Goal: Task Accomplishment & Management: Complete application form

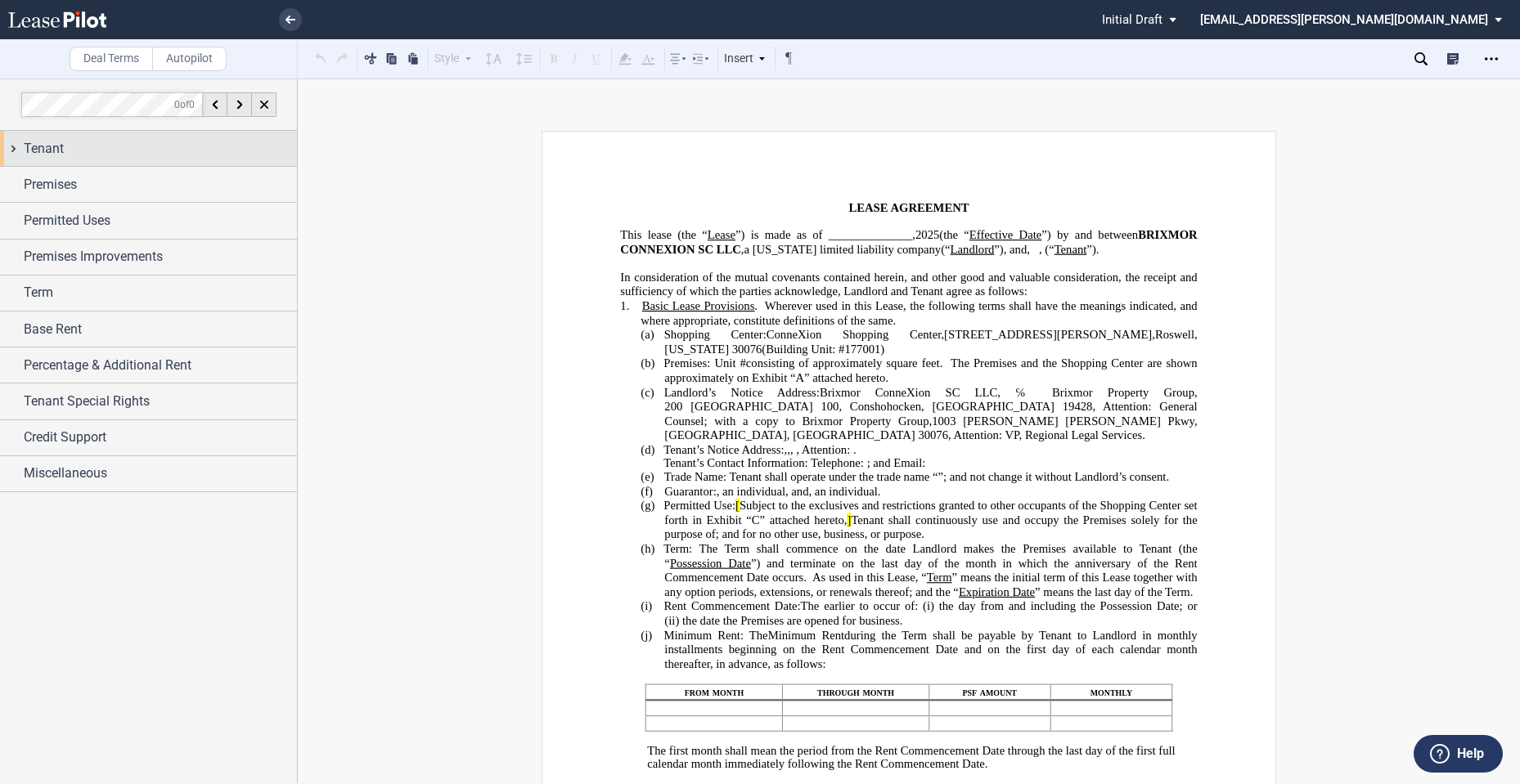
click at [81, 152] on div "Tenant" at bounding box center [160, 148] width 273 height 20
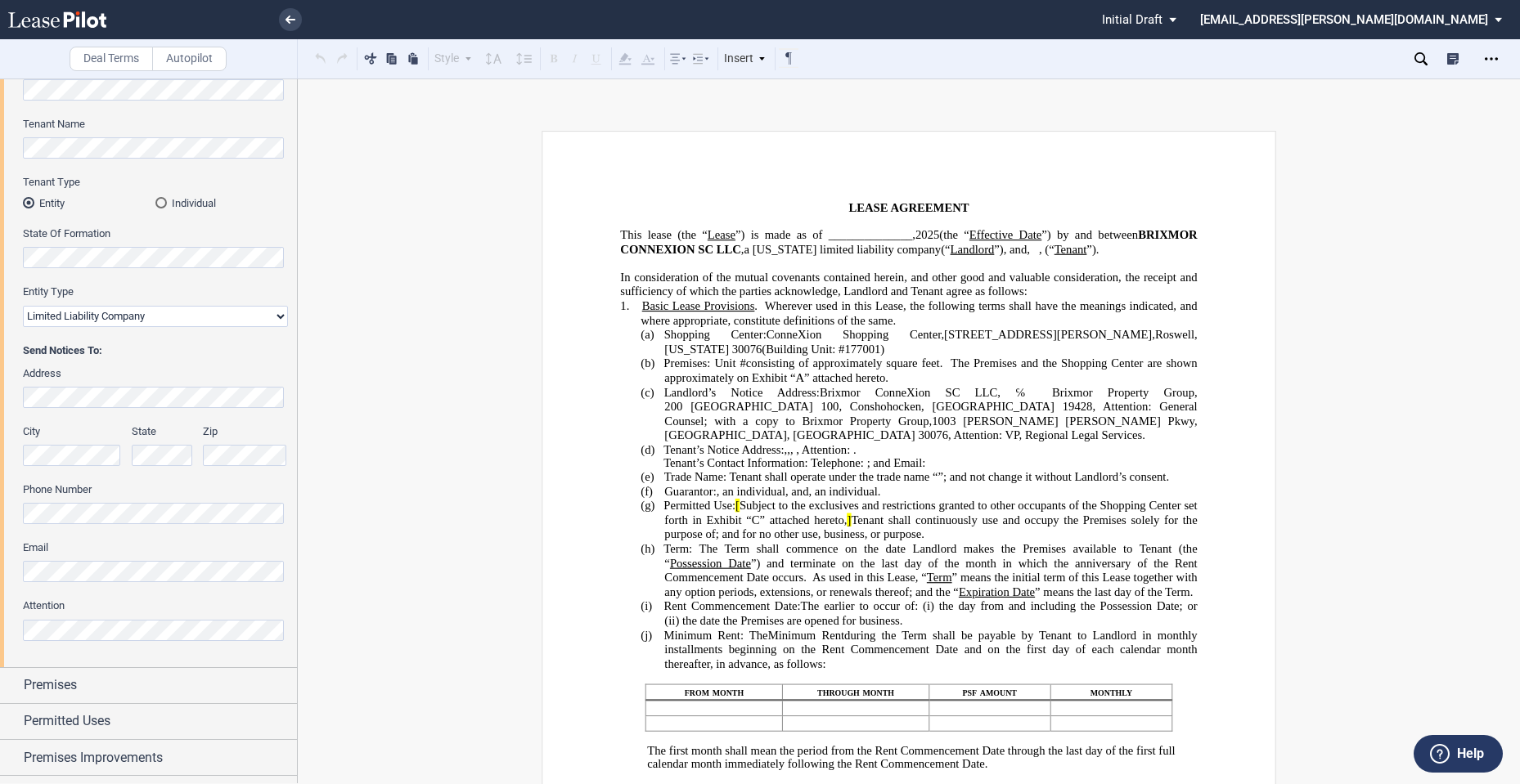
scroll to position [273, 0]
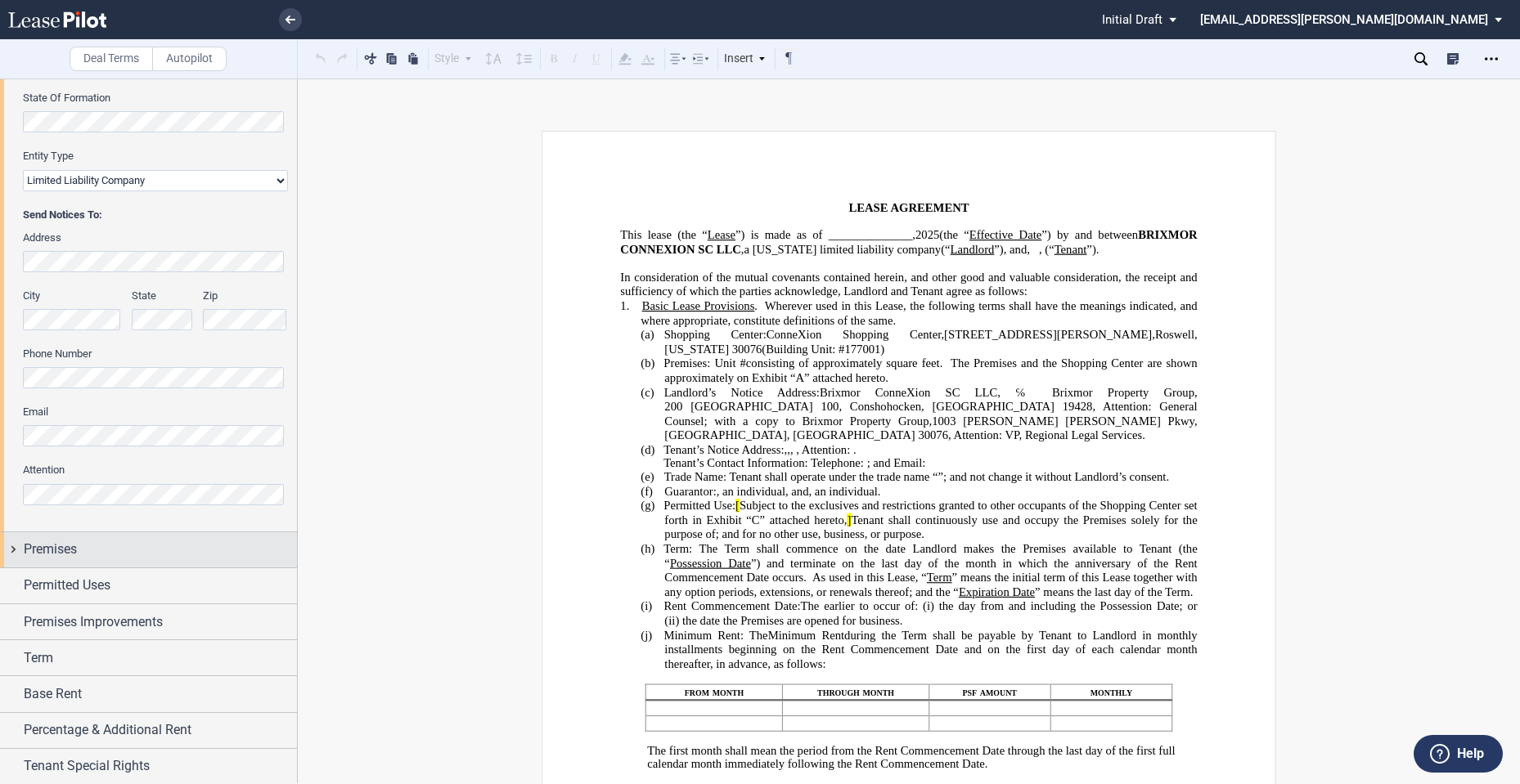
click at [58, 553] on span "Premises" at bounding box center [51, 549] width 53 height 20
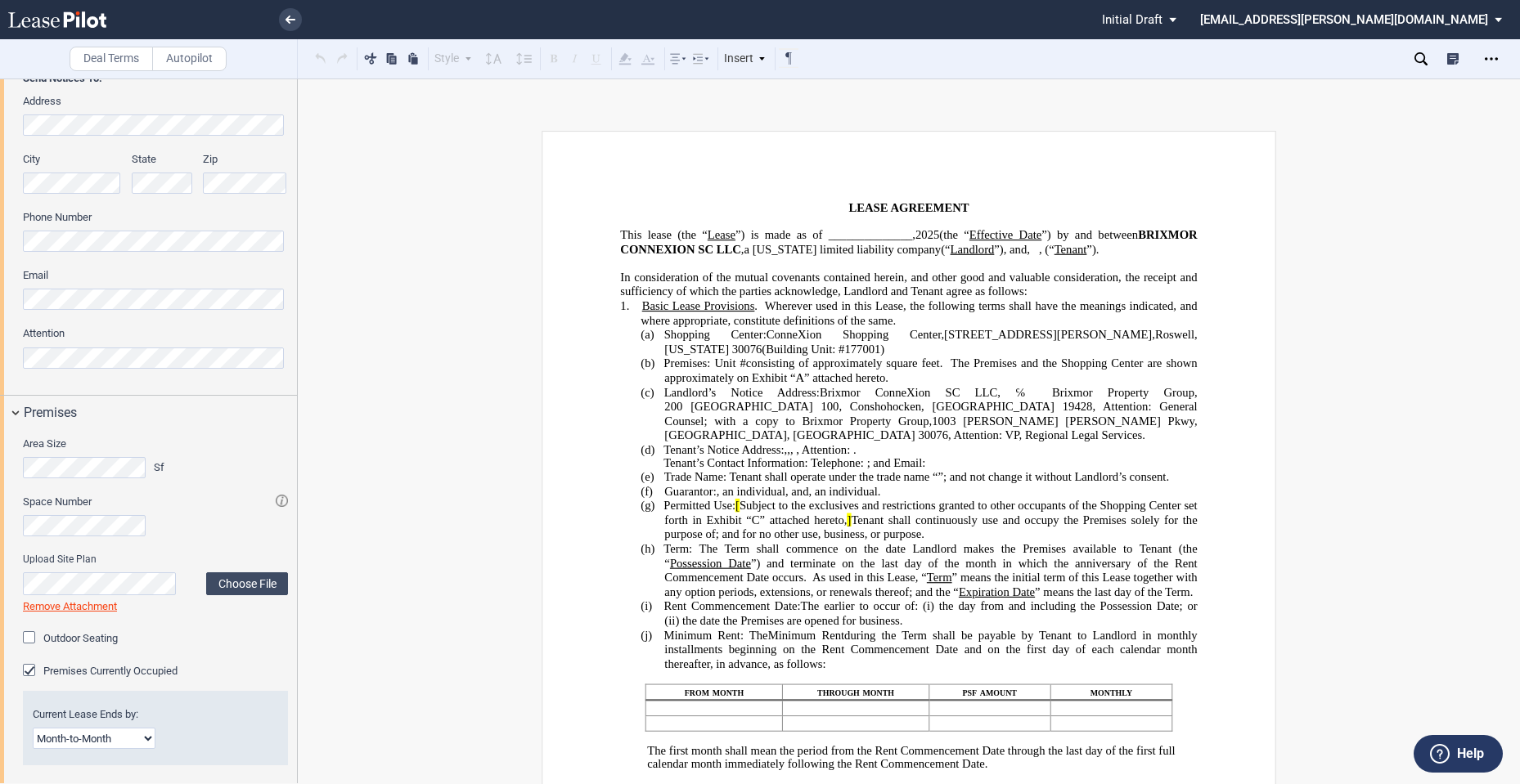
scroll to position [546, 0]
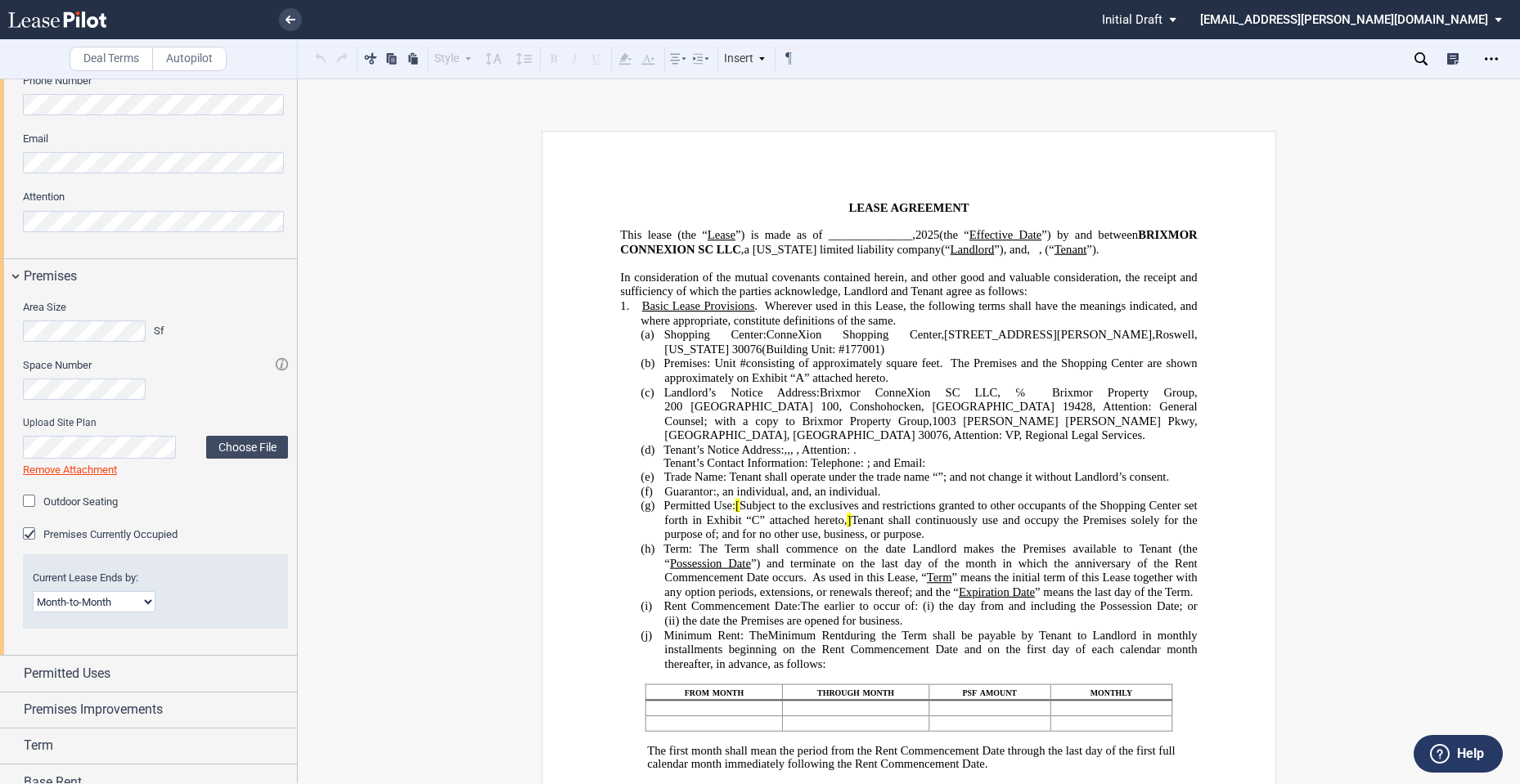
click at [148, 605] on select "Month-to-Month Early Termination Natural Expiration" at bounding box center [93, 601] width 123 height 21
select select "early termination"
click at [33, 591] on select "Month-to-Month Early Termination Natural Expiration" at bounding box center [93, 601] width 123 height 21
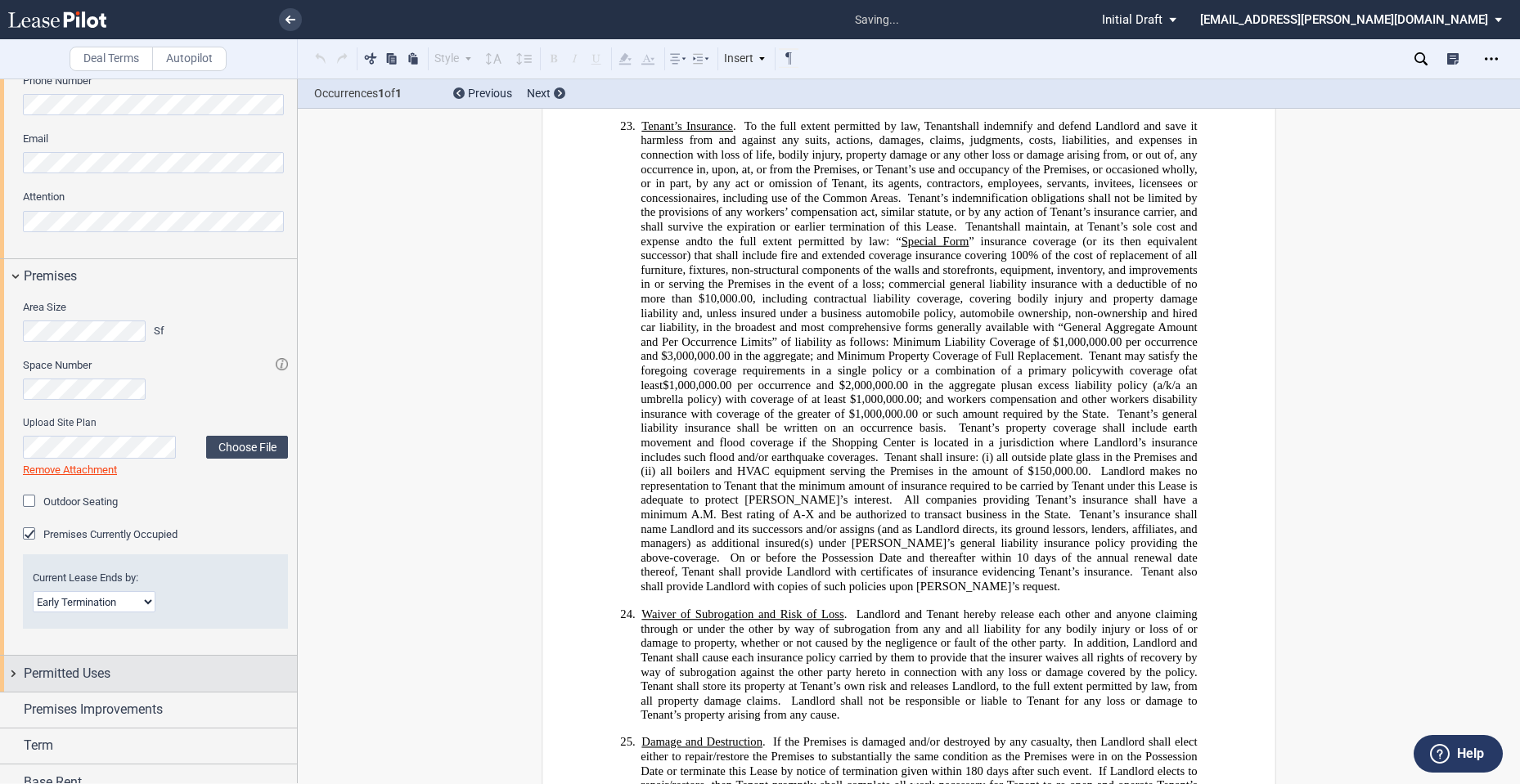
scroll to position [10644, 0]
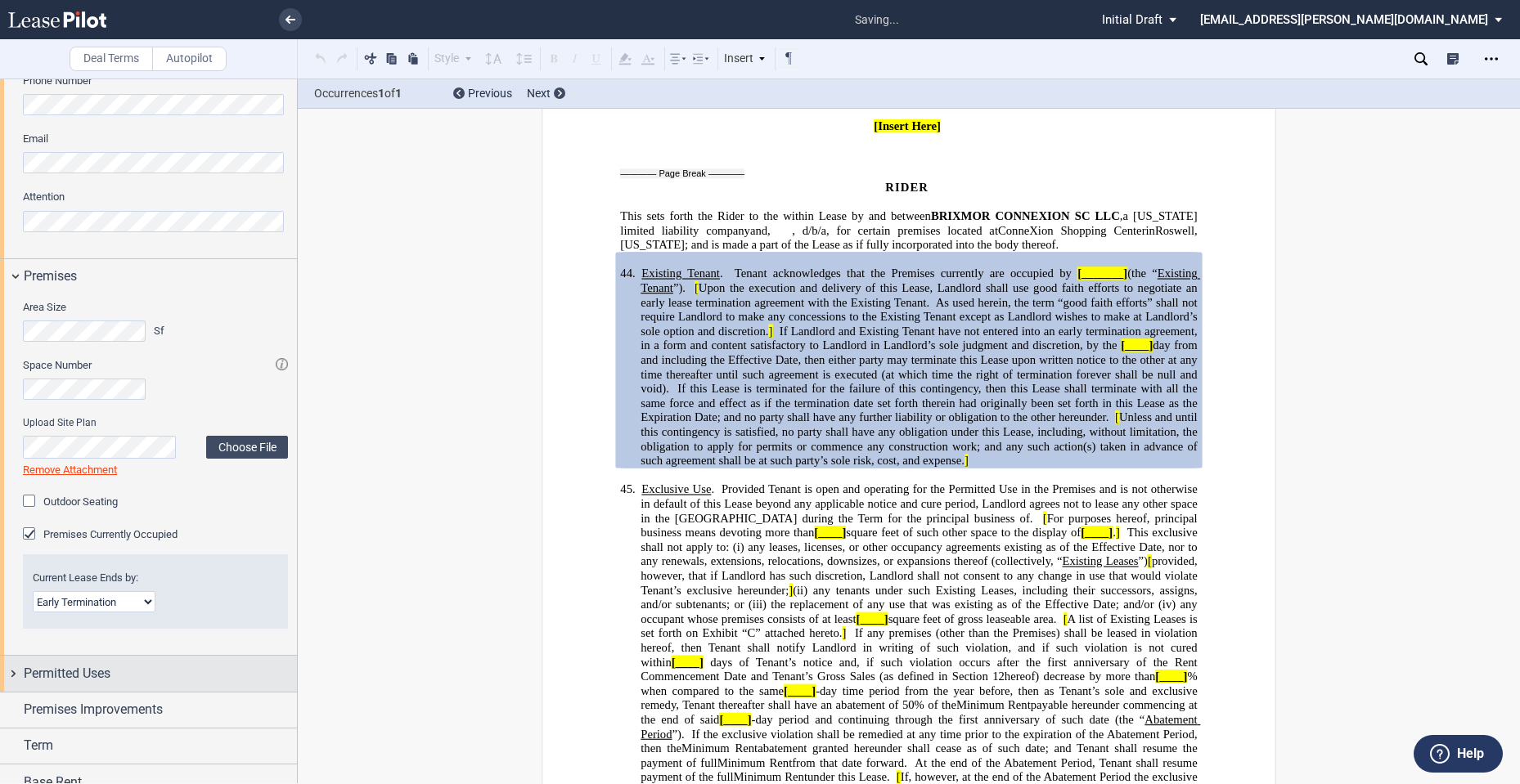
click at [106, 670] on span "Permitted Uses" at bounding box center [67, 673] width 87 height 20
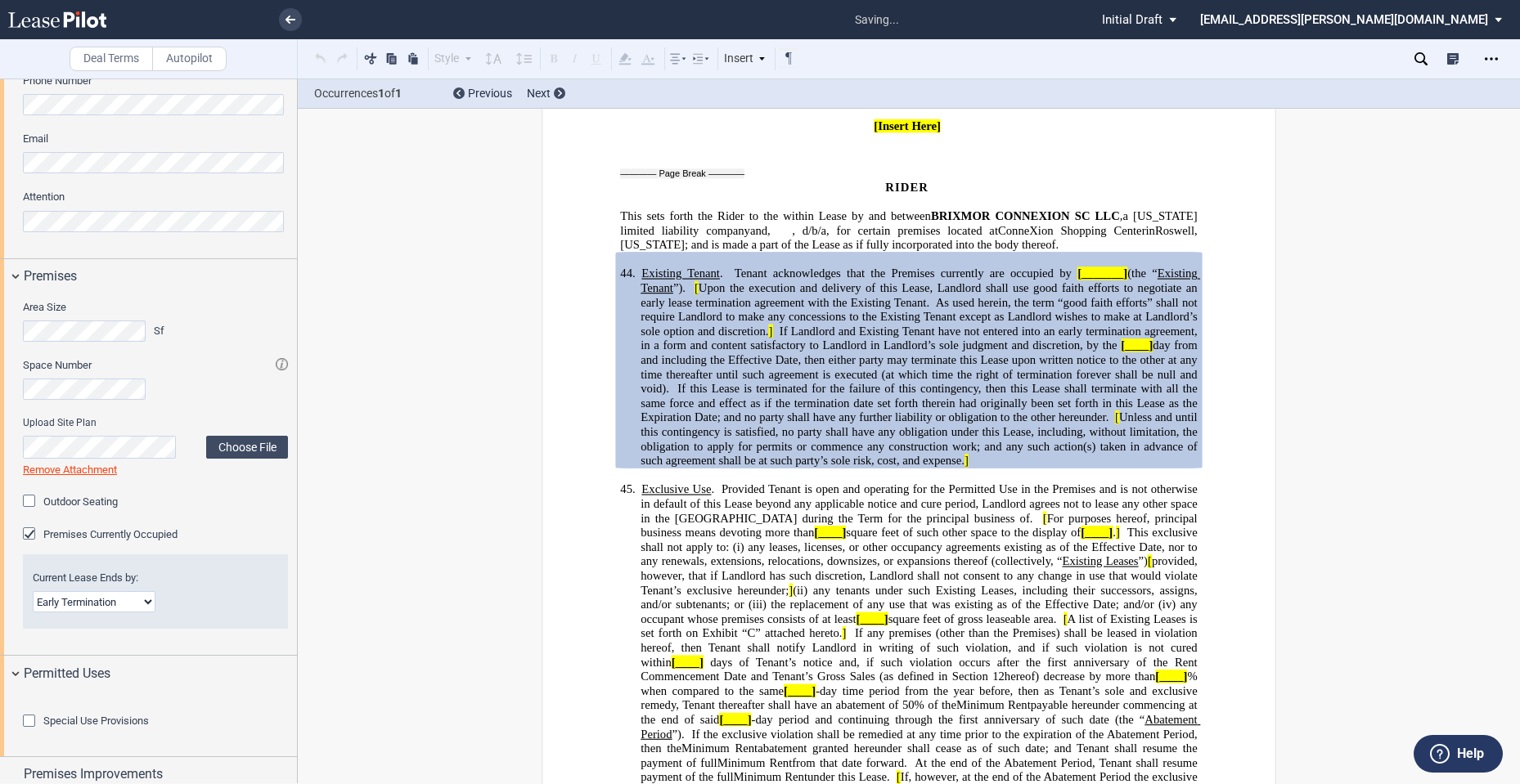
scroll to position [817, 0]
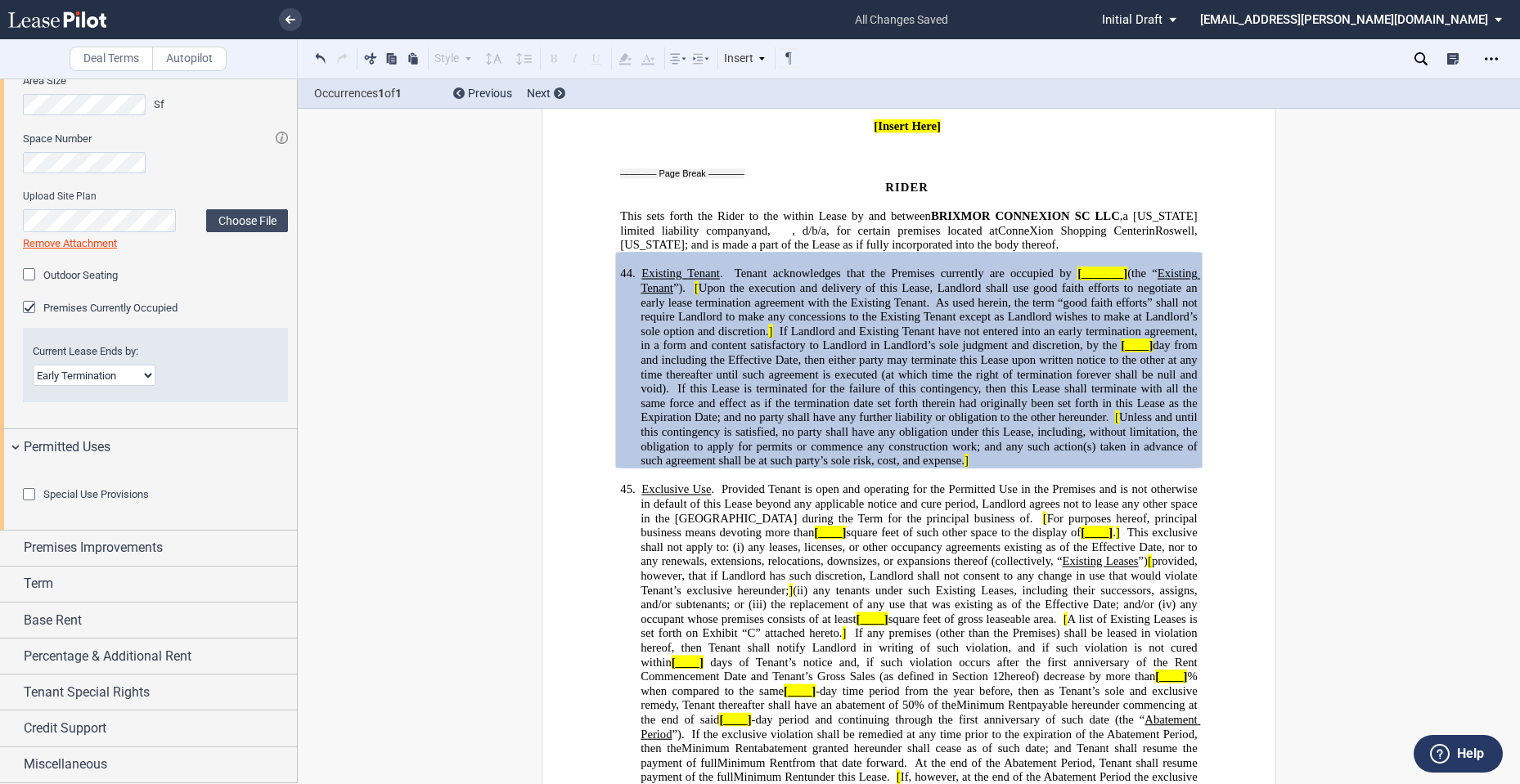
click at [118, 501] on span "Special Use Provisions" at bounding box center [96, 494] width 106 height 12
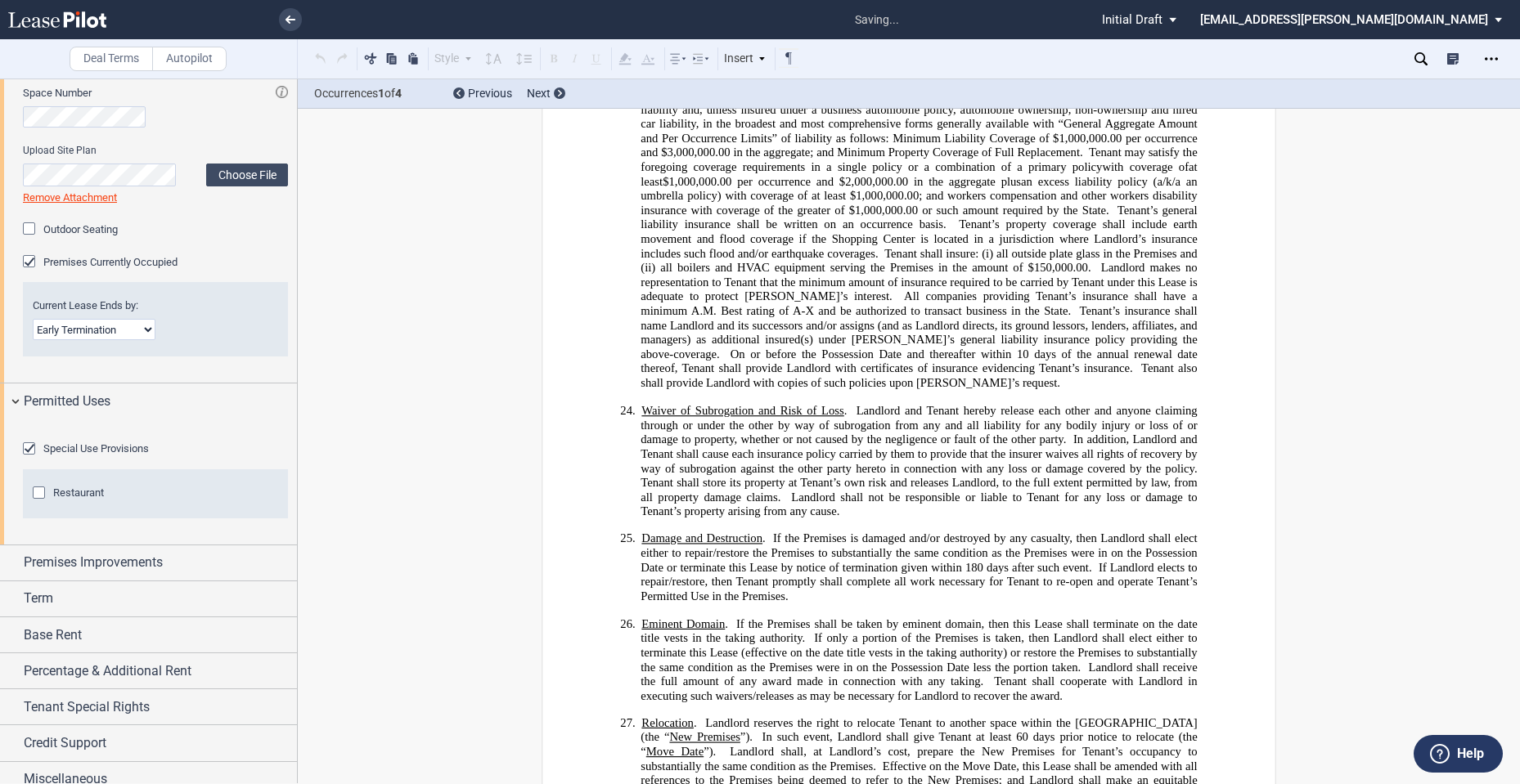
scroll to position [2620, 0]
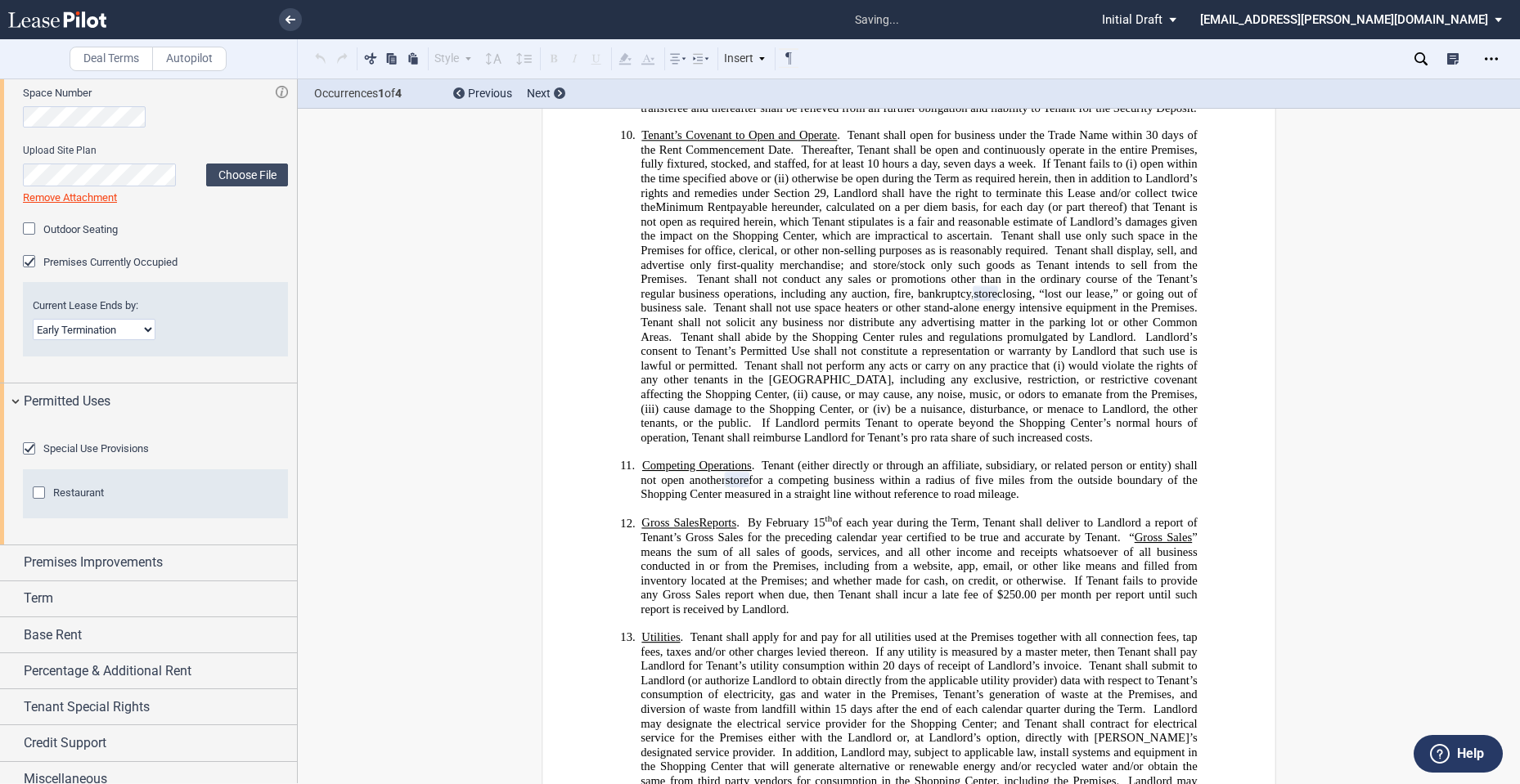
click at [118, 455] on span "Special Use Provisions" at bounding box center [96, 449] width 106 height 12
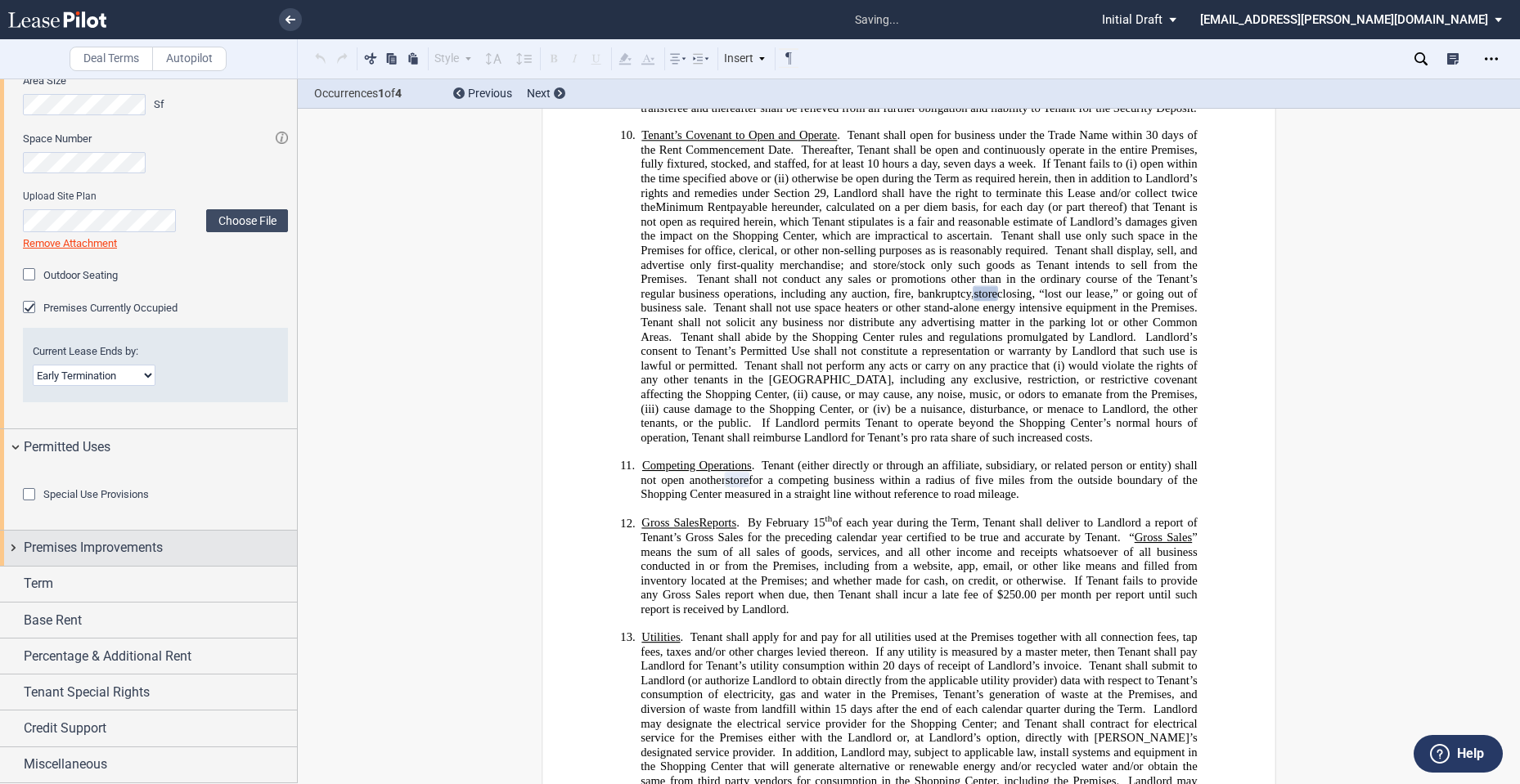
click at [114, 558] on span "Premises Improvements" at bounding box center [93, 547] width 139 height 20
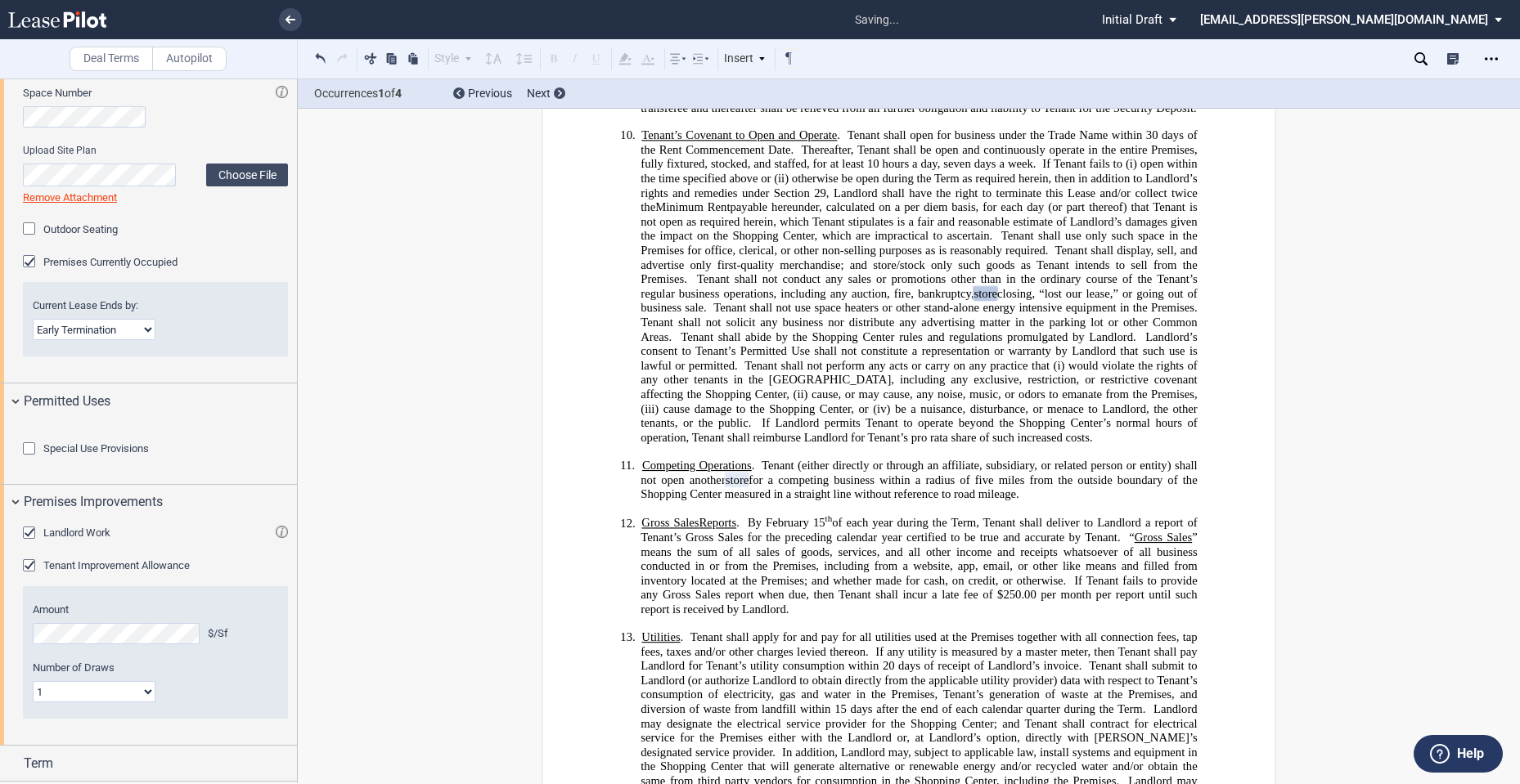
click at [107, 539] on span "Landlord Work" at bounding box center [77, 533] width 67 height 12
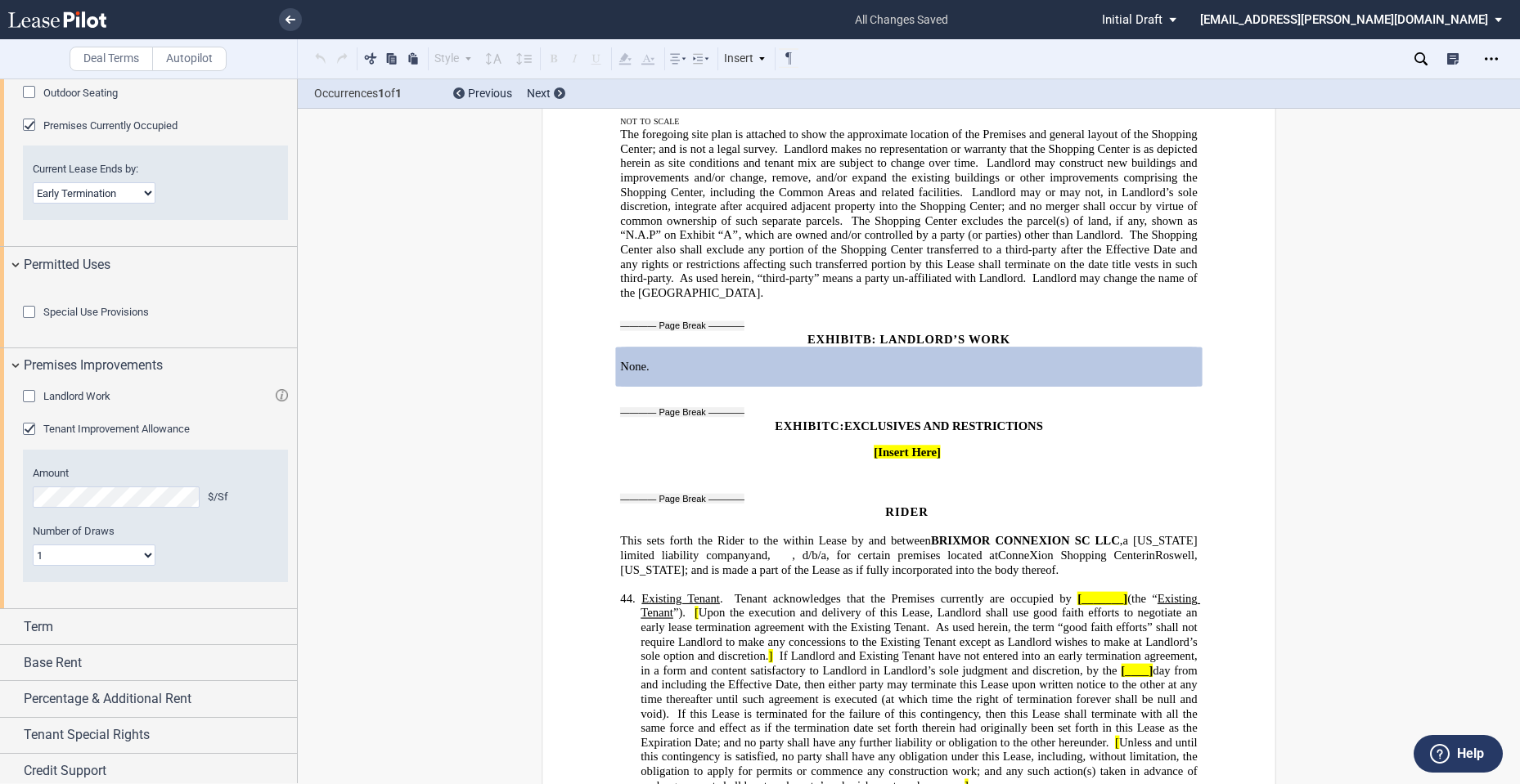
scroll to position [1087, 0]
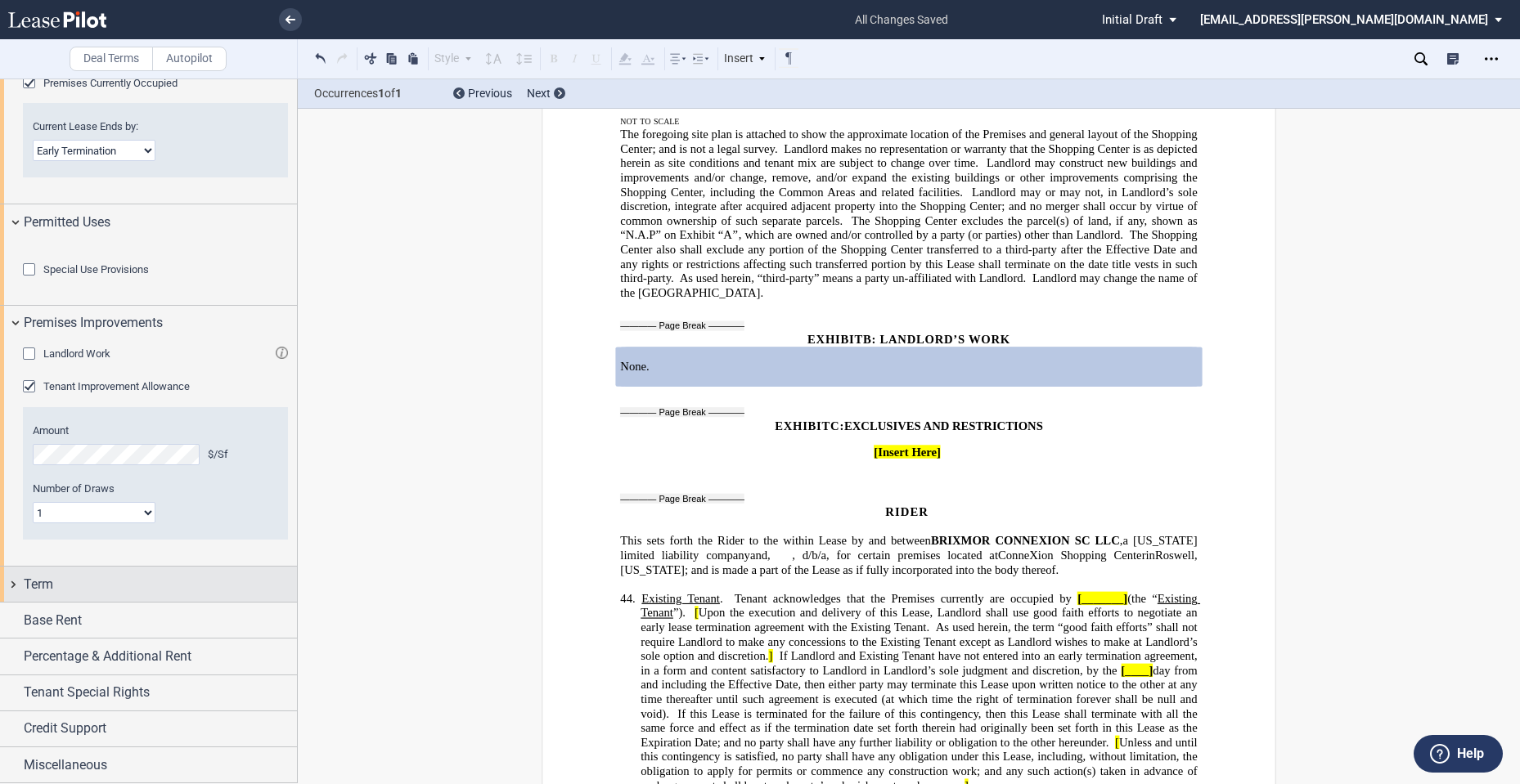
click at [112, 588] on div "Term" at bounding box center [160, 584] width 273 height 20
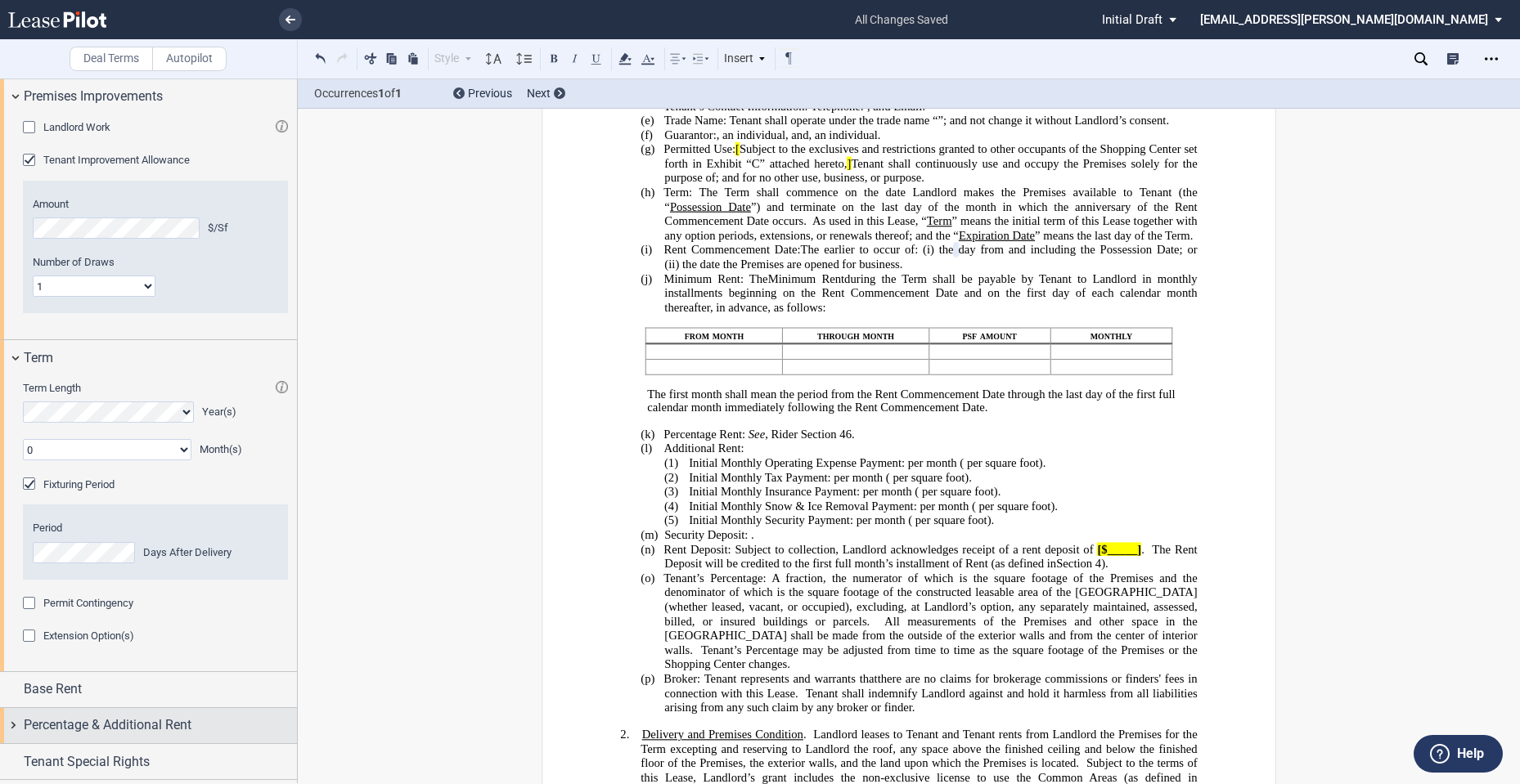
scroll to position [1383, 0]
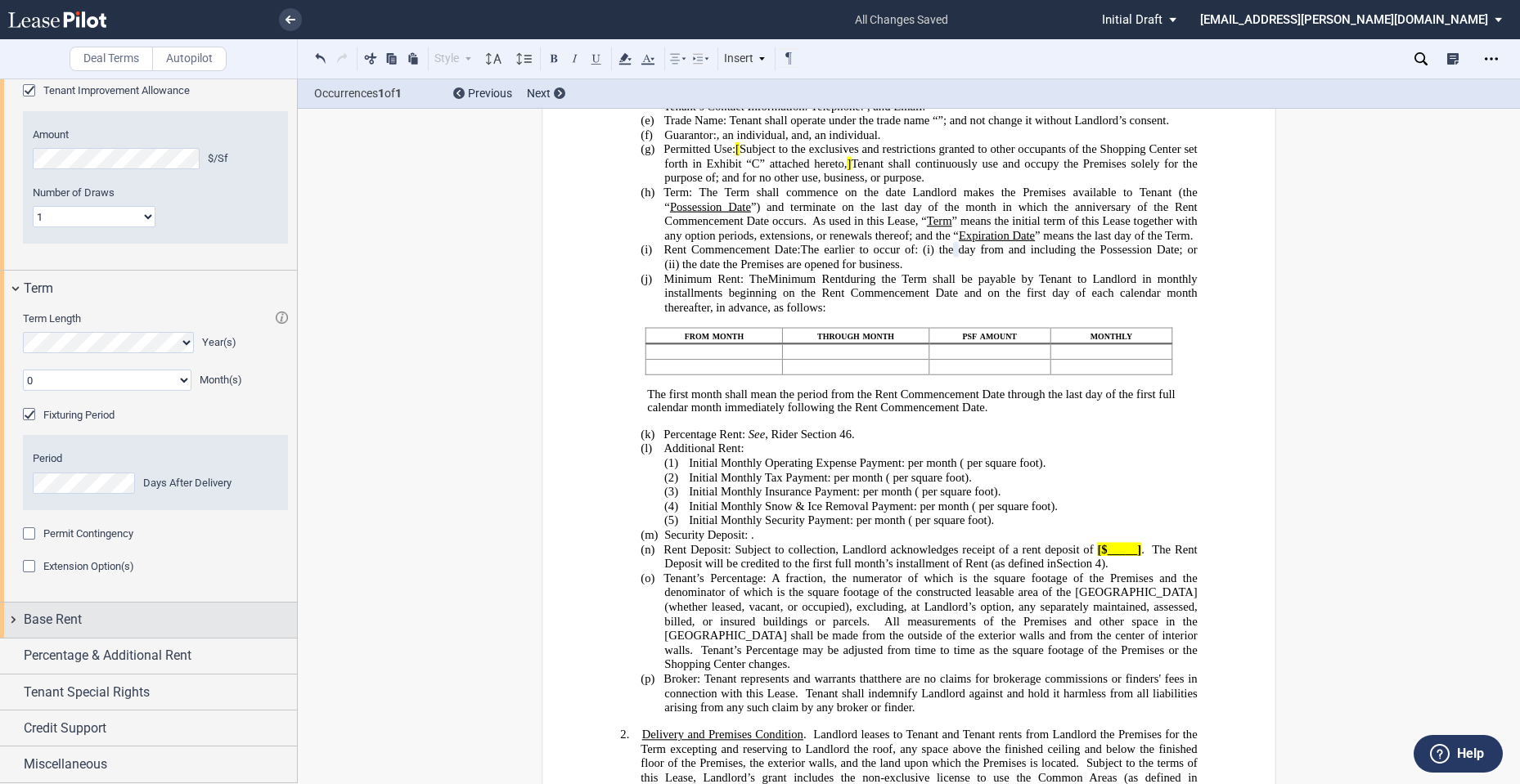
click at [93, 618] on div "Base Rent" at bounding box center [160, 619] width 273 height 20
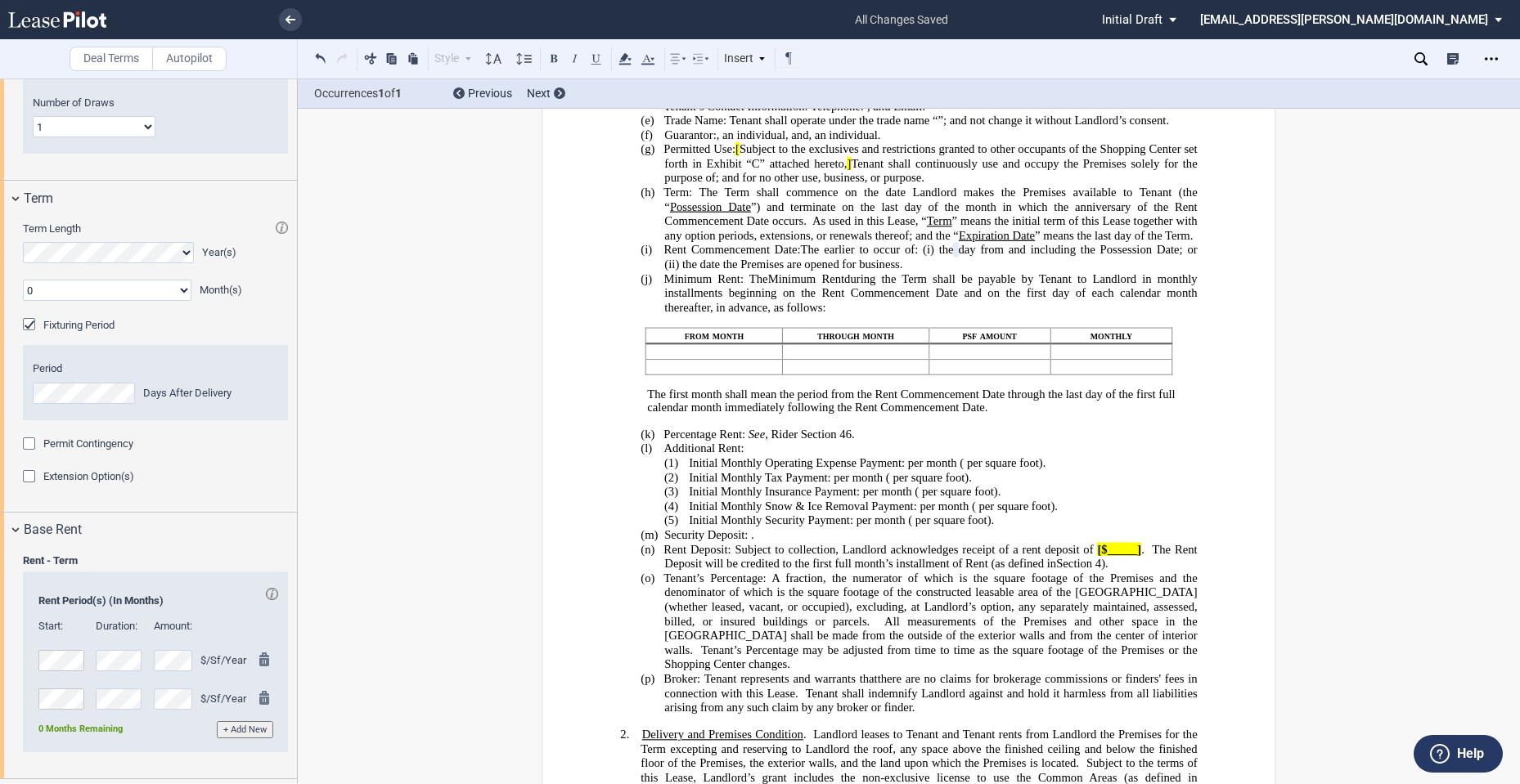
scroll to position [1613, 0]
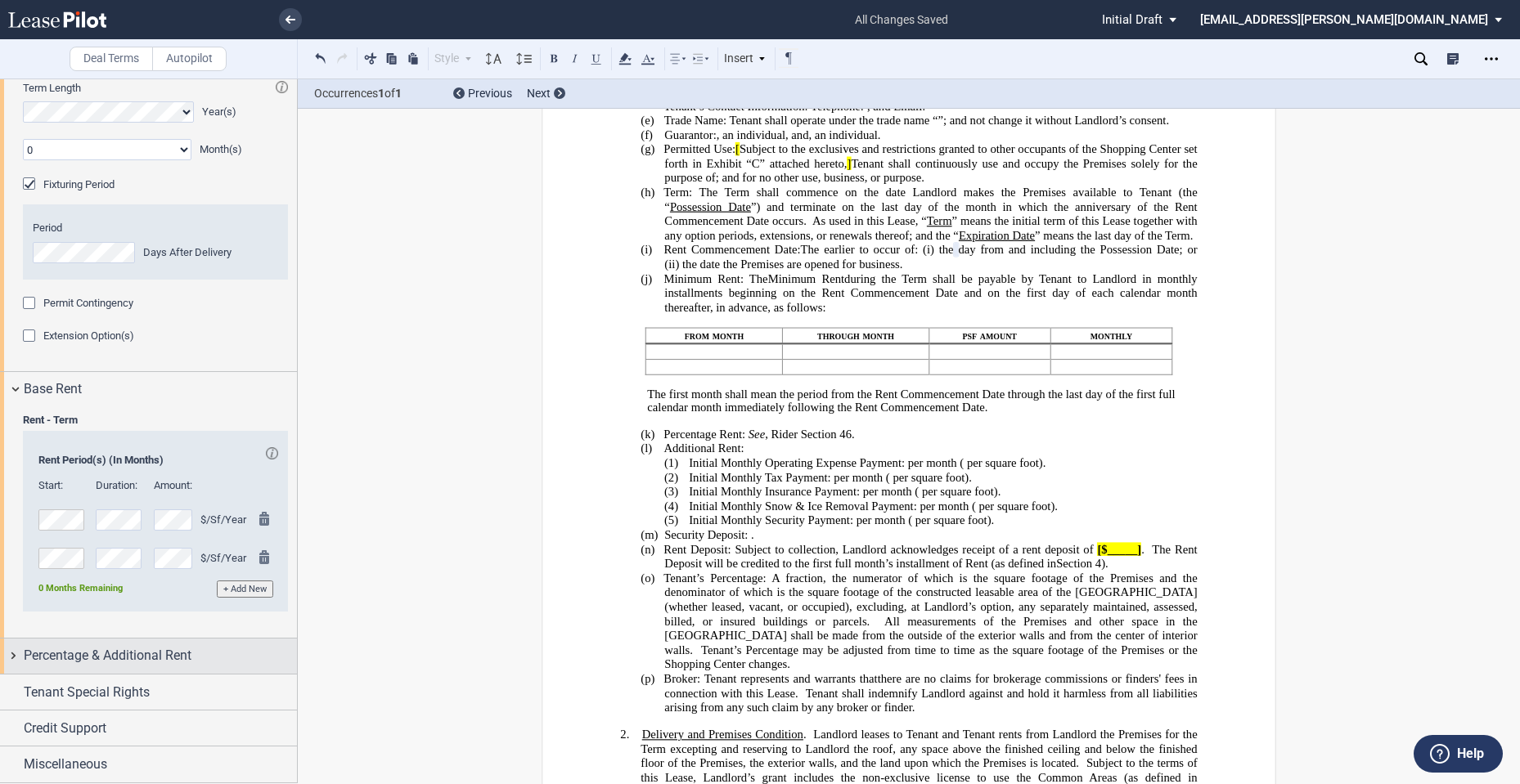
click at [100, 660] on span "Percentage & Additional Rent" at bounding box center [107, 655] width 167 height 20
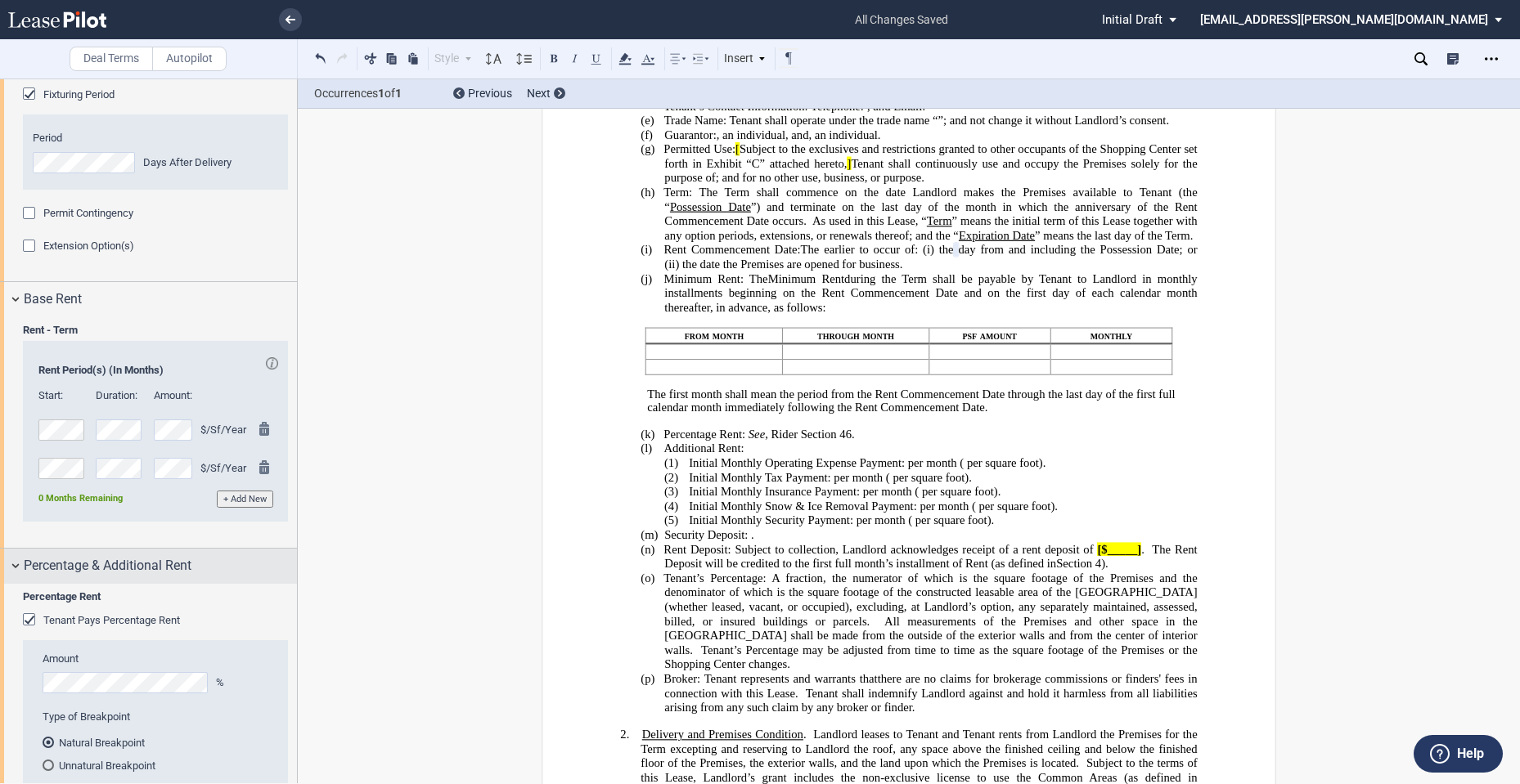
scroll to position [1750, 0]
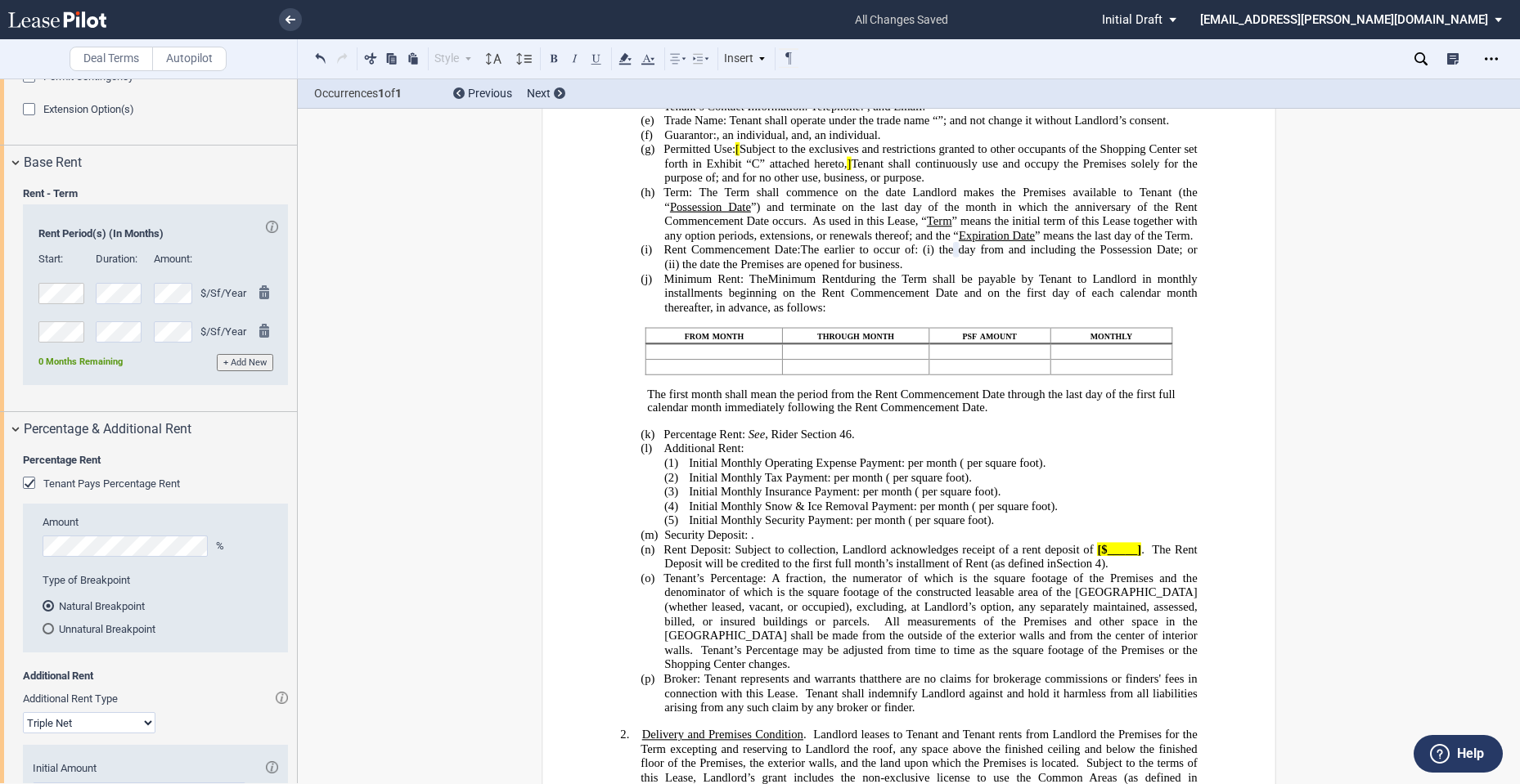
click at [106, 490] on span "Tenant Pays Percentage Rent" at bounding box center [112, 484] width 136 height 12
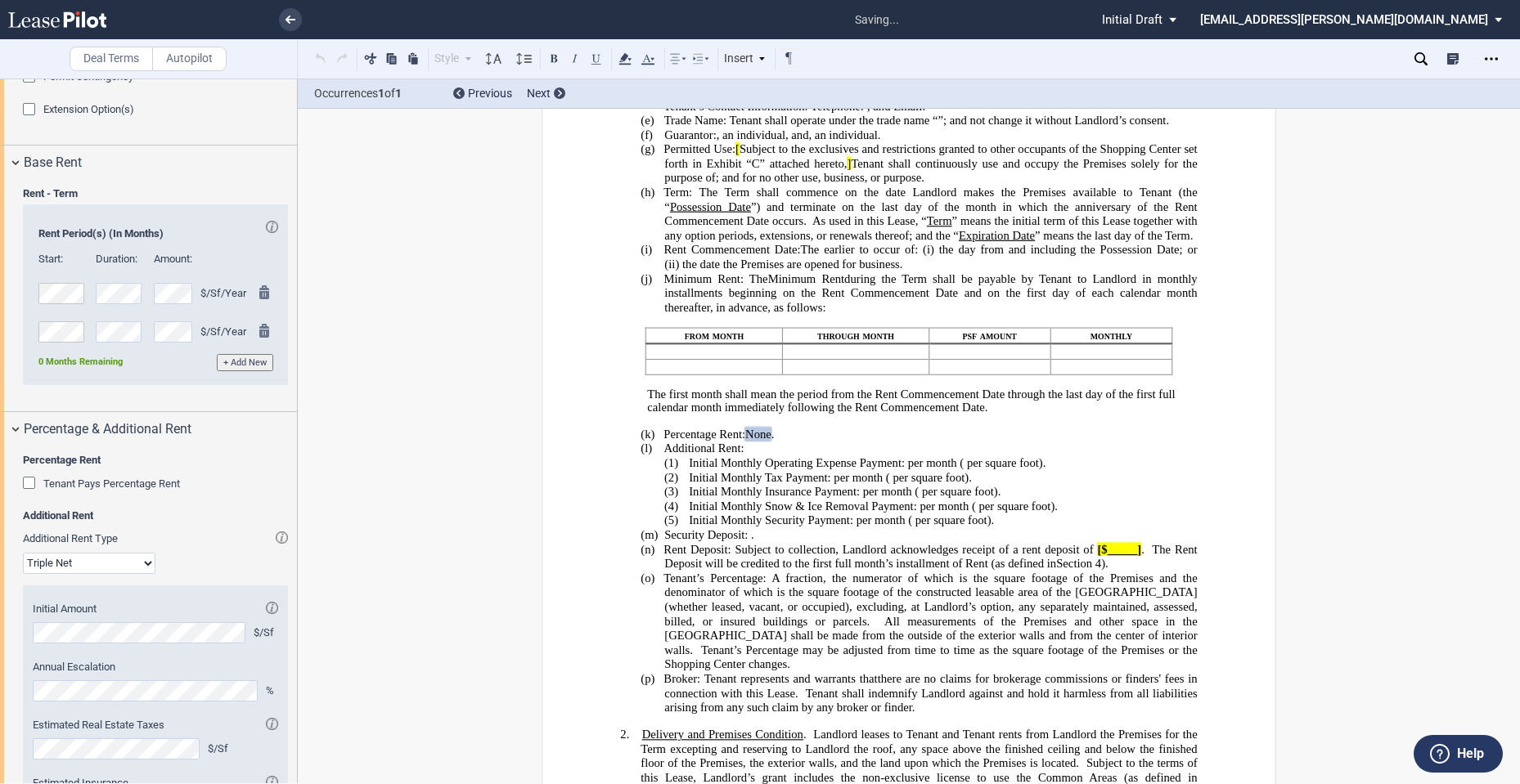
scroll to position [1886, 0]
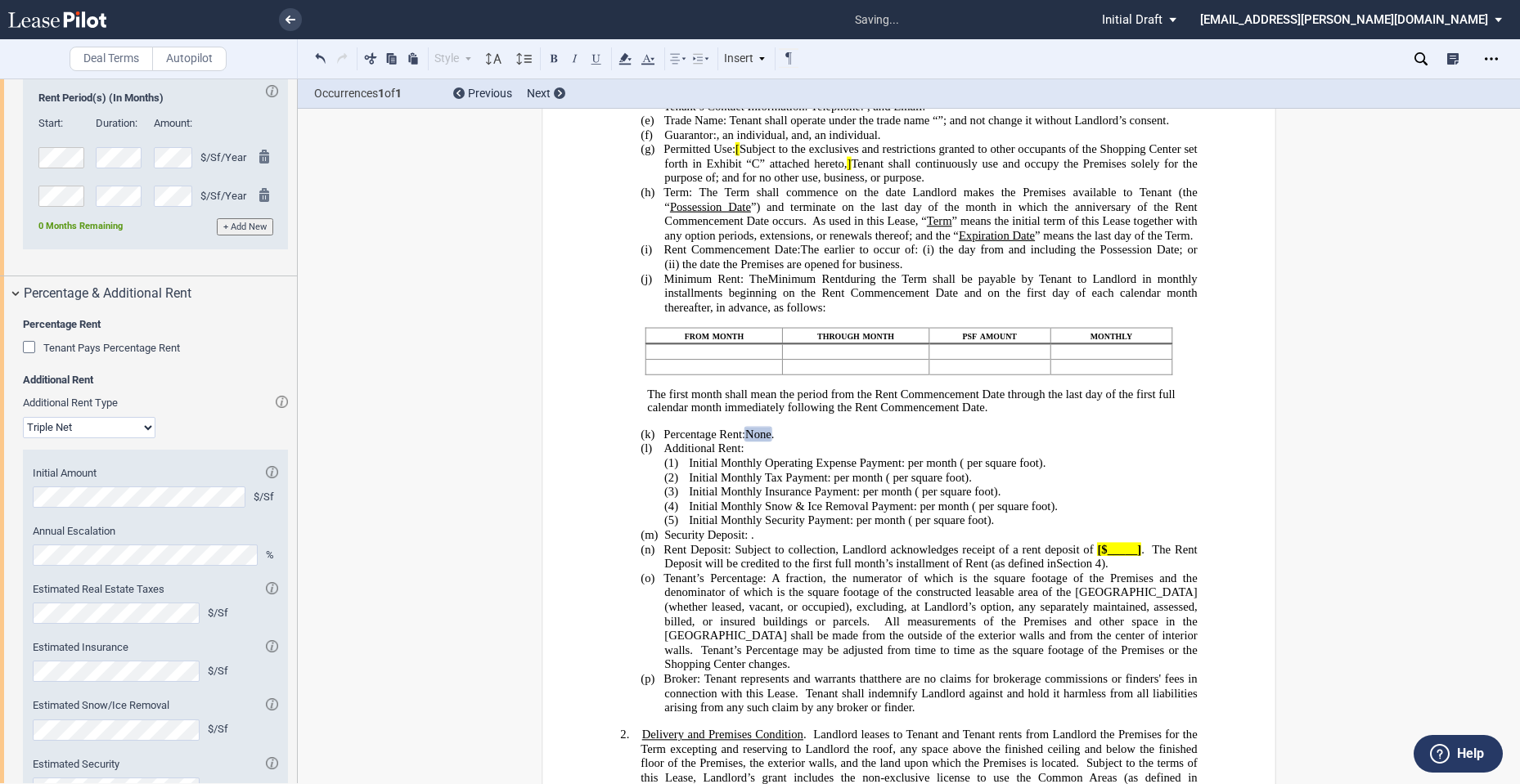
click at [135, 438] on select "Modified Gross Gross Triple Net" at bounding box center [89, 427] width 132 height 21
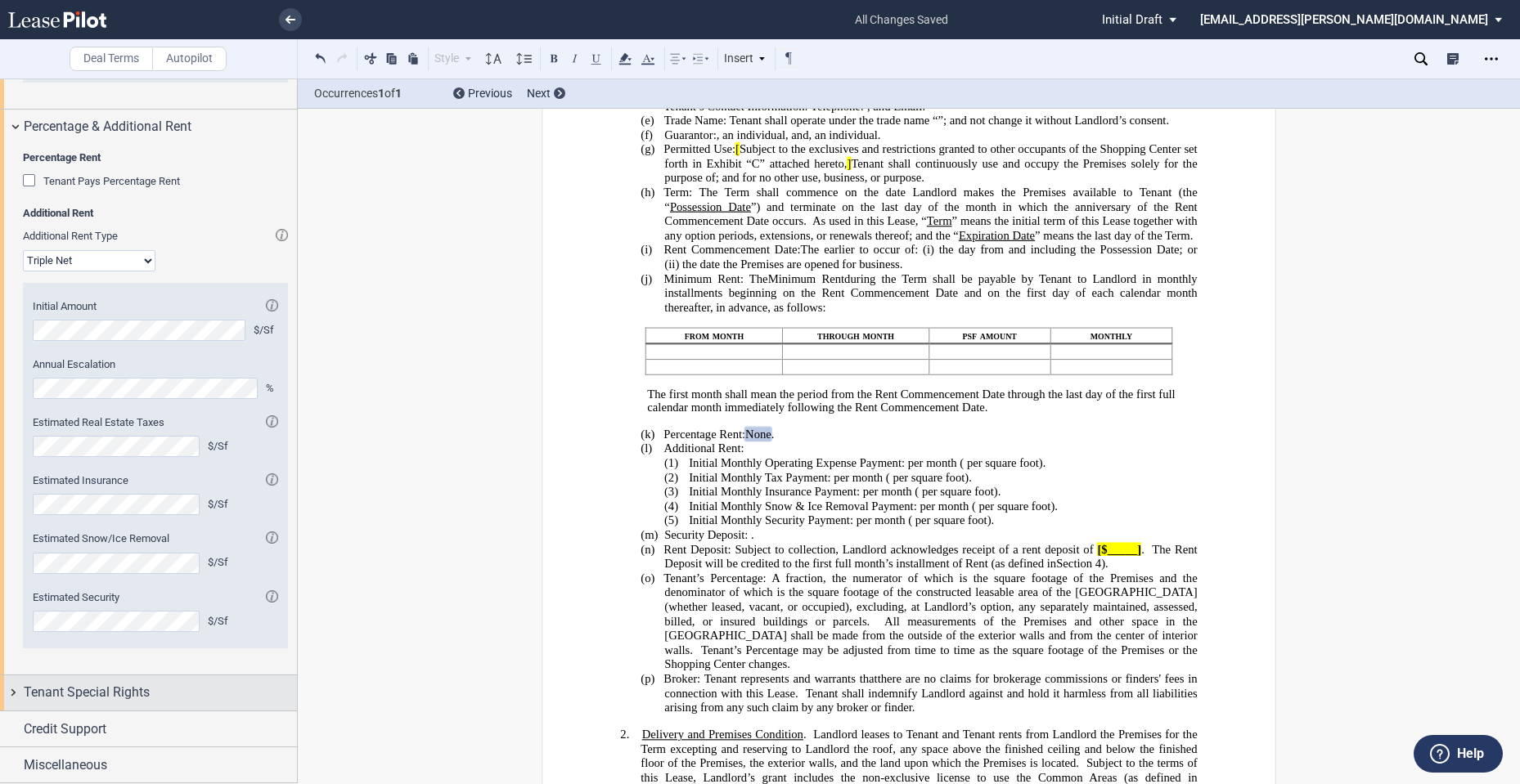
click at [176, 699] on div "Tenant Special Rights" at bounding box center [160, 692] width 273 height 20
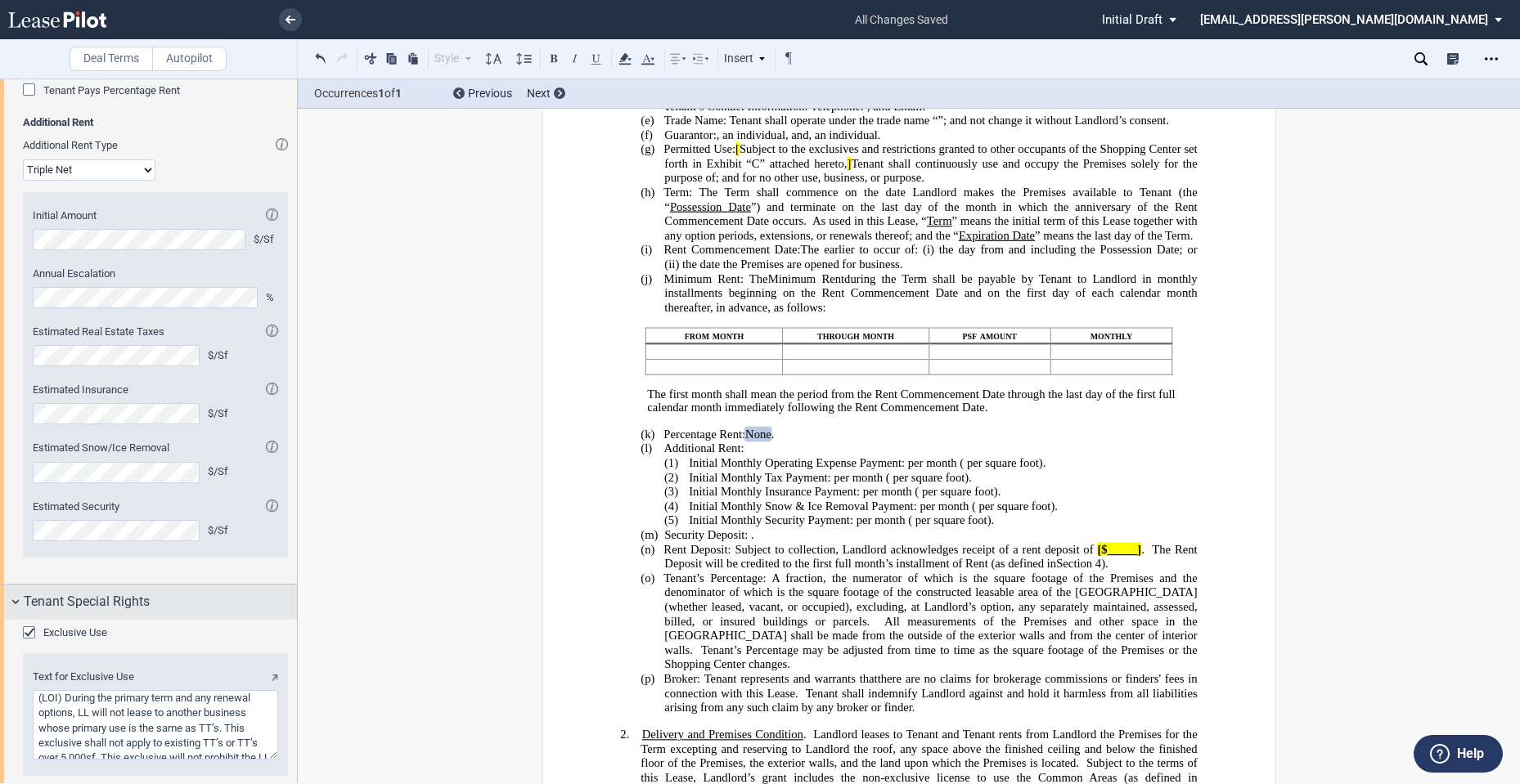
scroll to position [2326, 0]
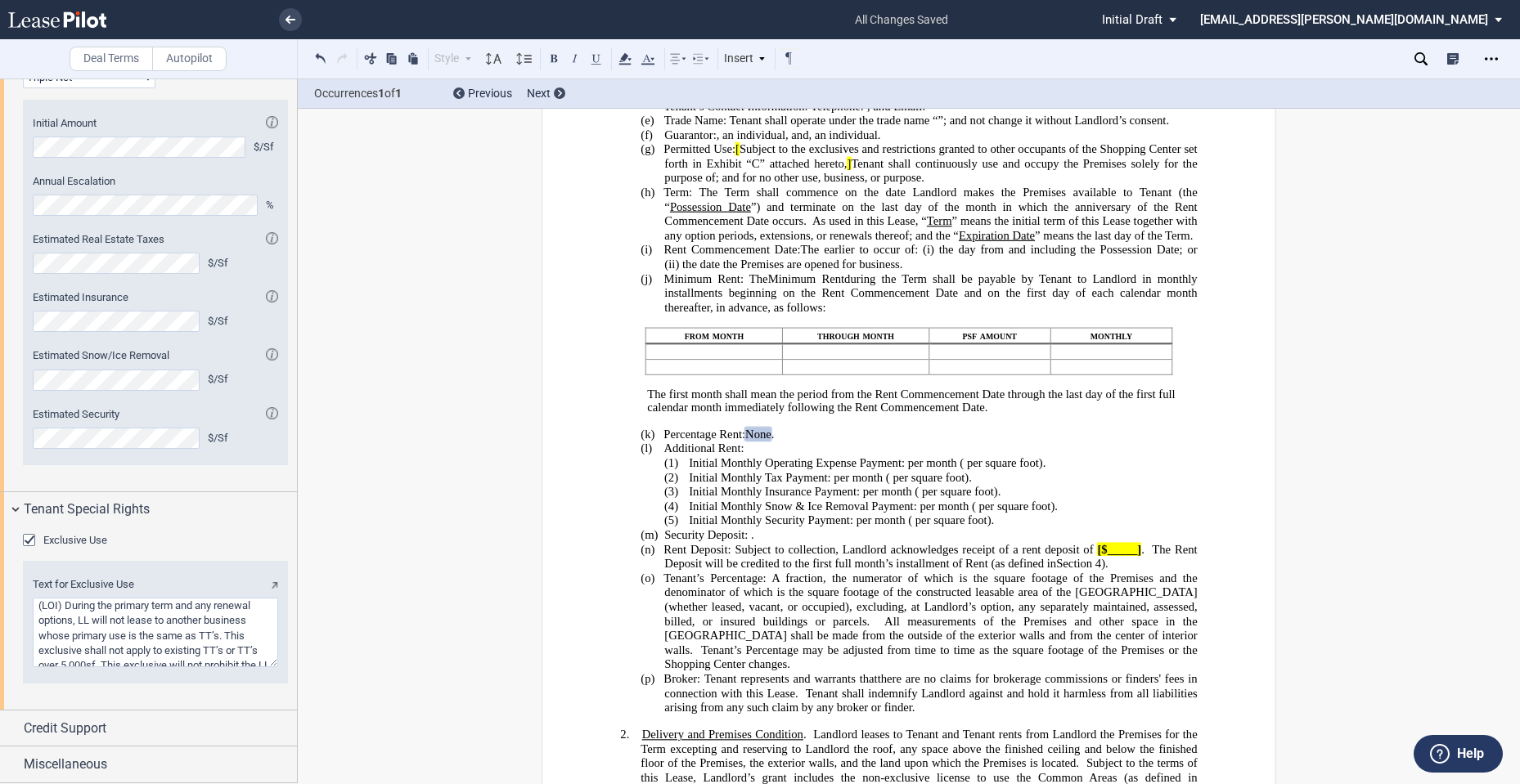
click at [143, 666] on textarea "Text for Exclusive Use" at bounding box center [155, 632] width 245 height 69
click at [130, 616] on textarea "Text for Exclusive Use" at bounding box center [155, 632] width 245 height 69
click at [92, 733] on span "Credit Support" at bounding box center [65, 728] width 82 height 20
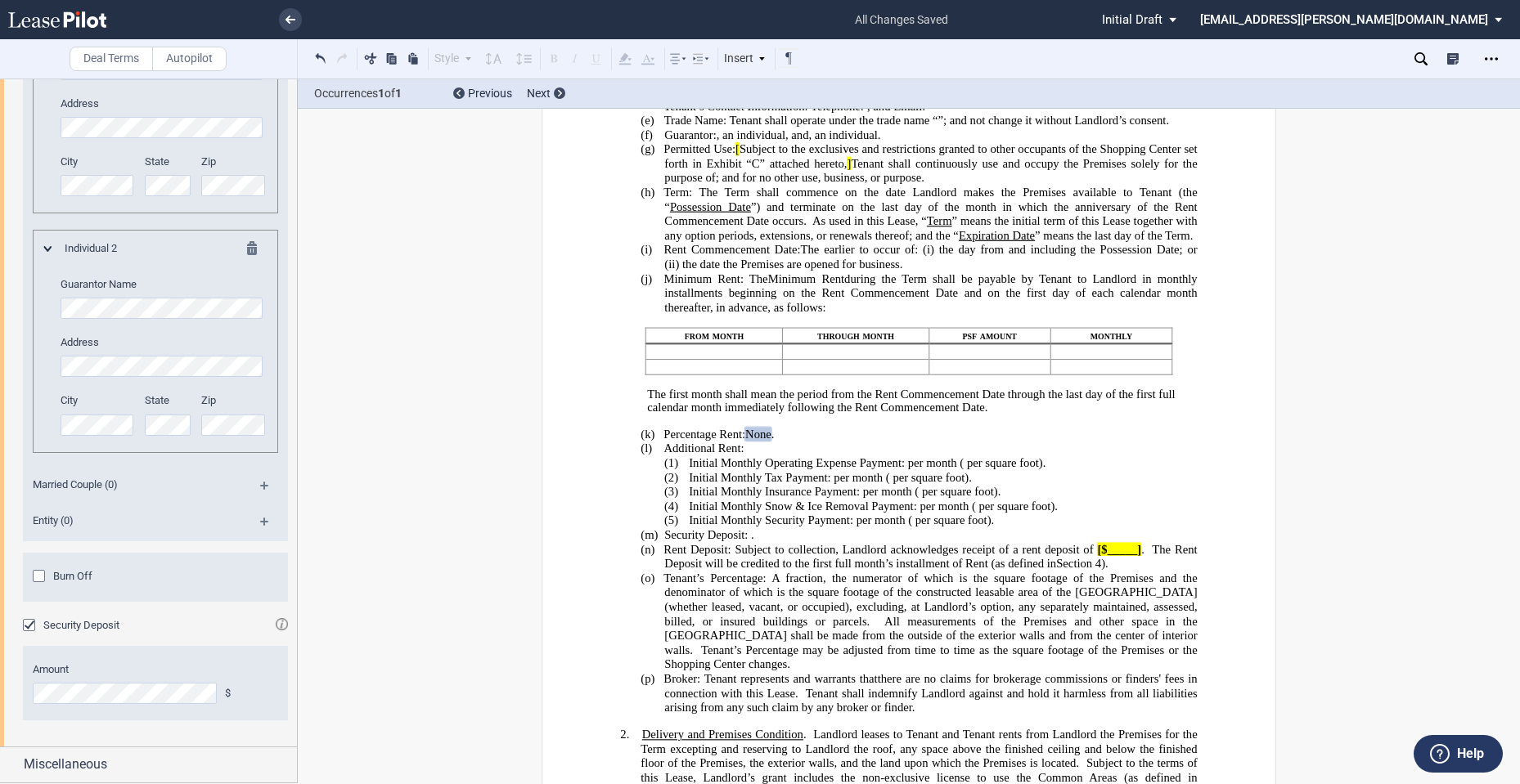
scroll to position [3191, 0]
click at [107, 756] on span "Miscellaneous" at bounding box center [65, 764] width 83 height 20
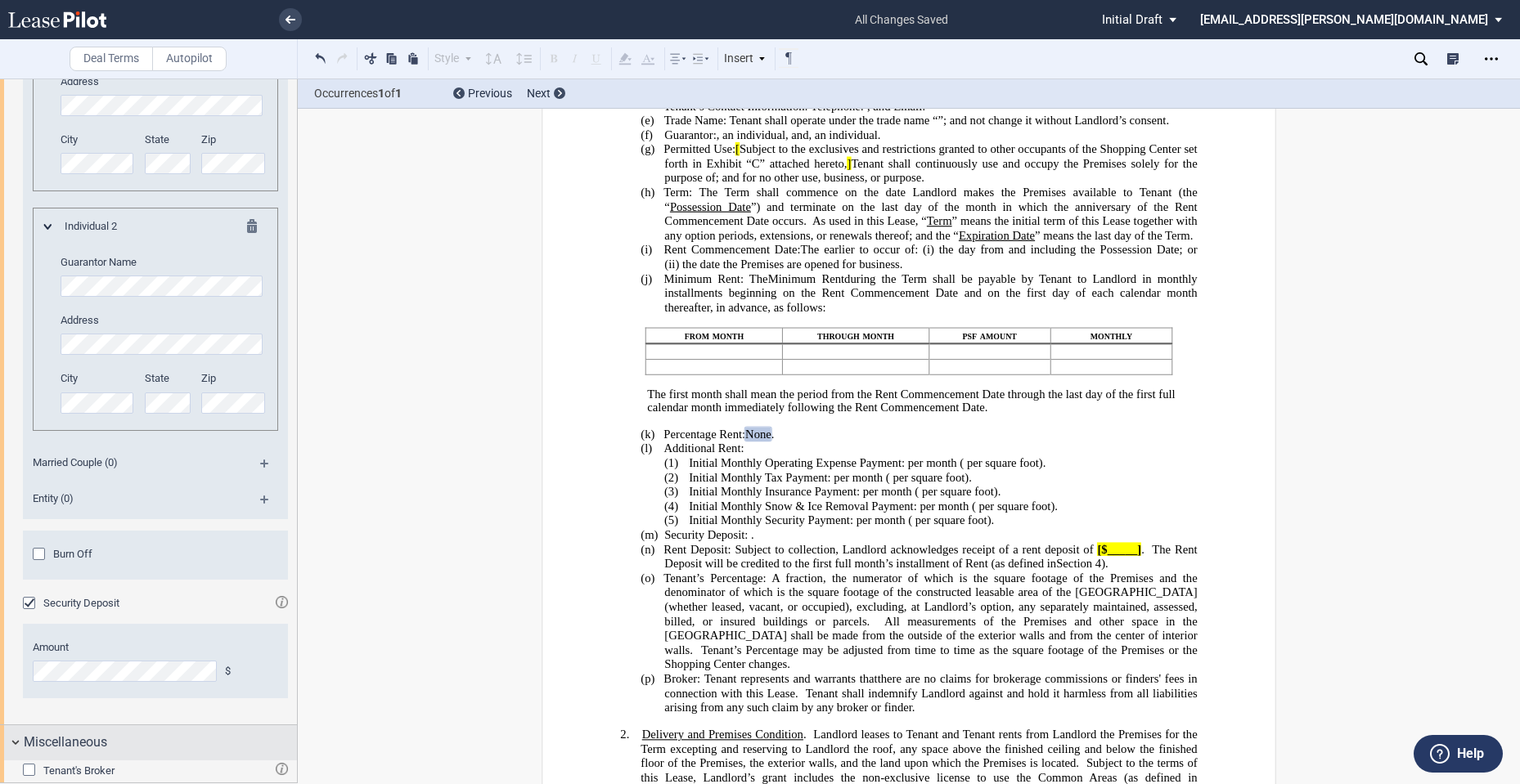
scroll to position [3227, 0]
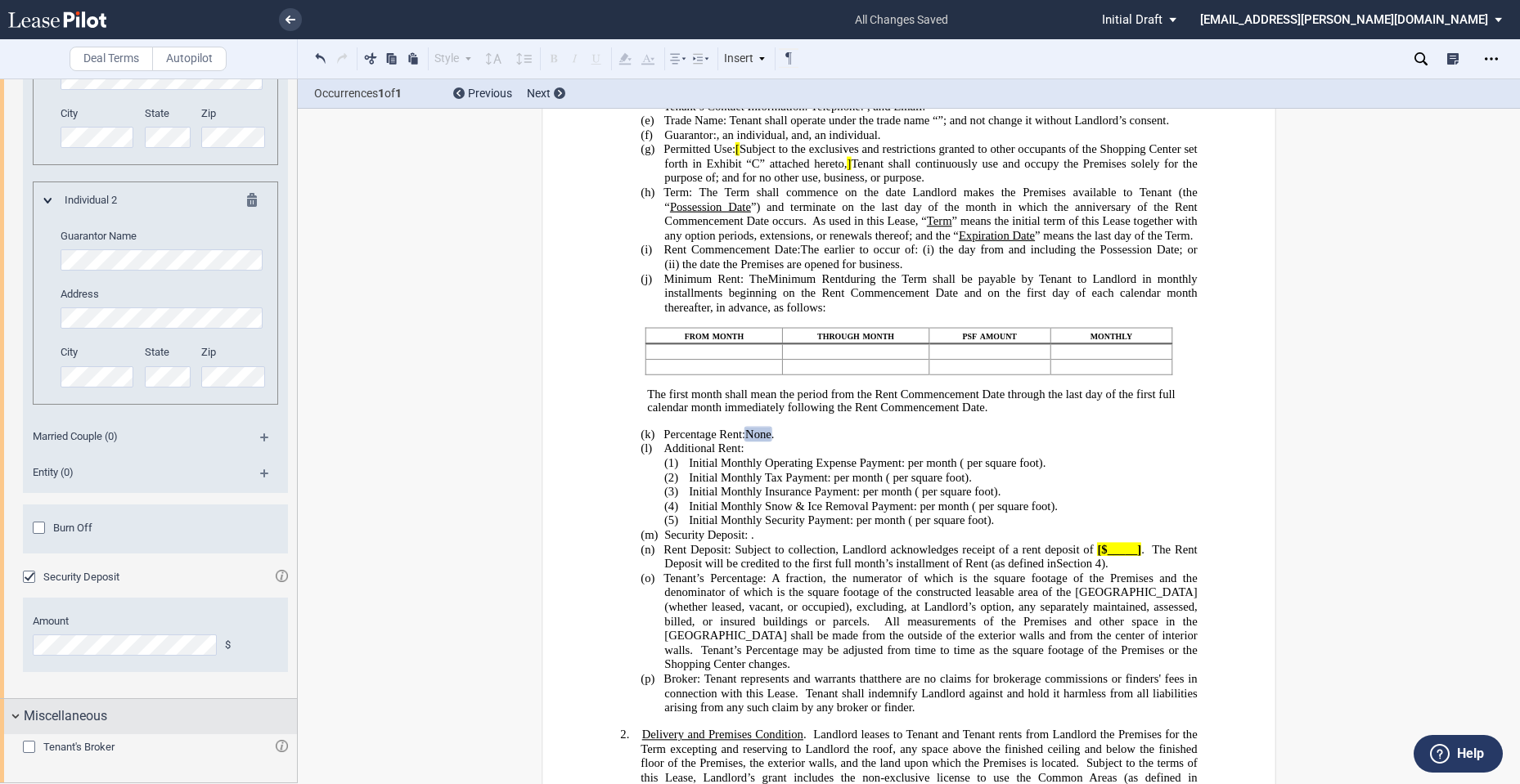
click at [107, 753] on span "Tenant's Broker" at bounding box center [79, 747] width 71 height 12
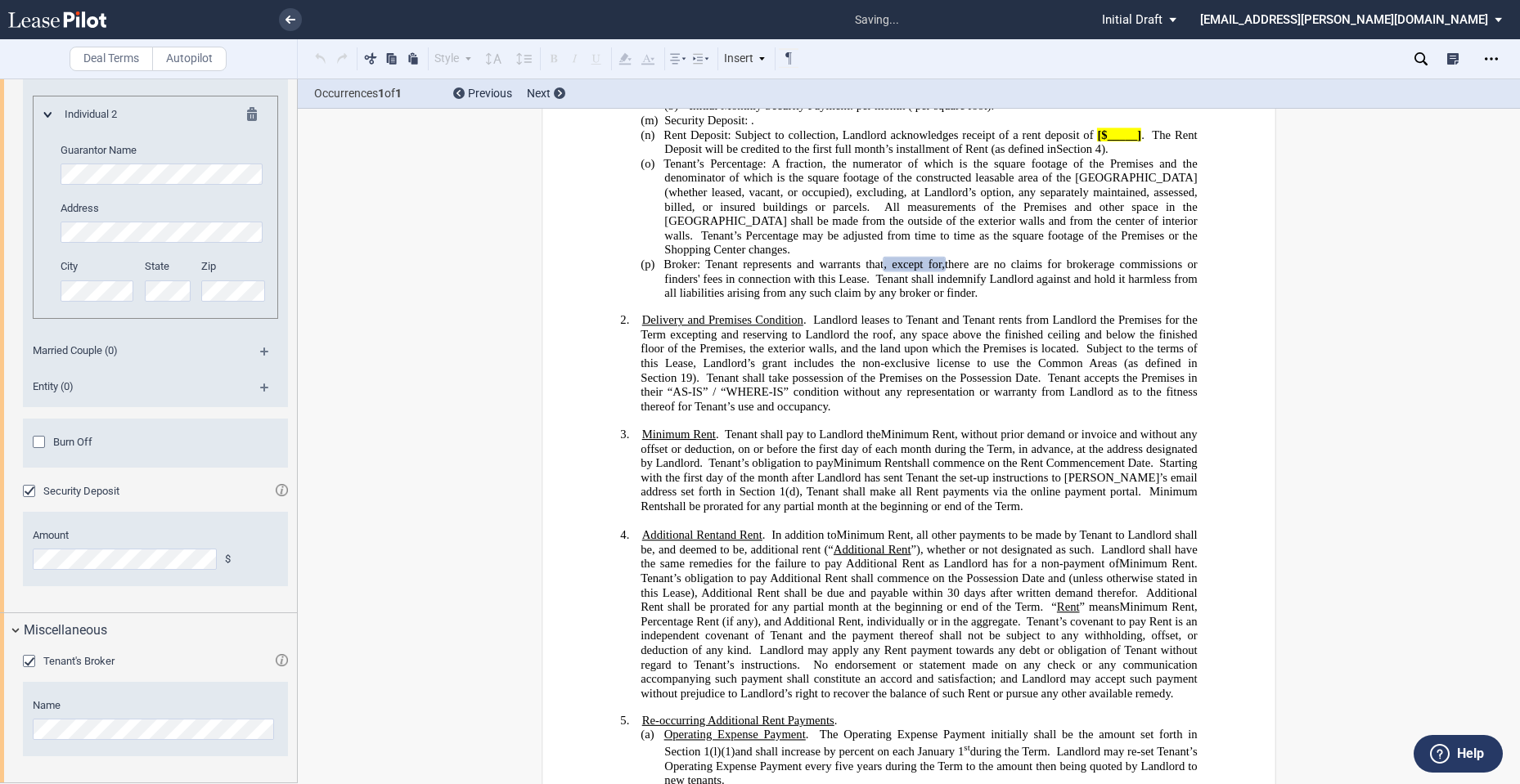
scroll to position [1452, 0]
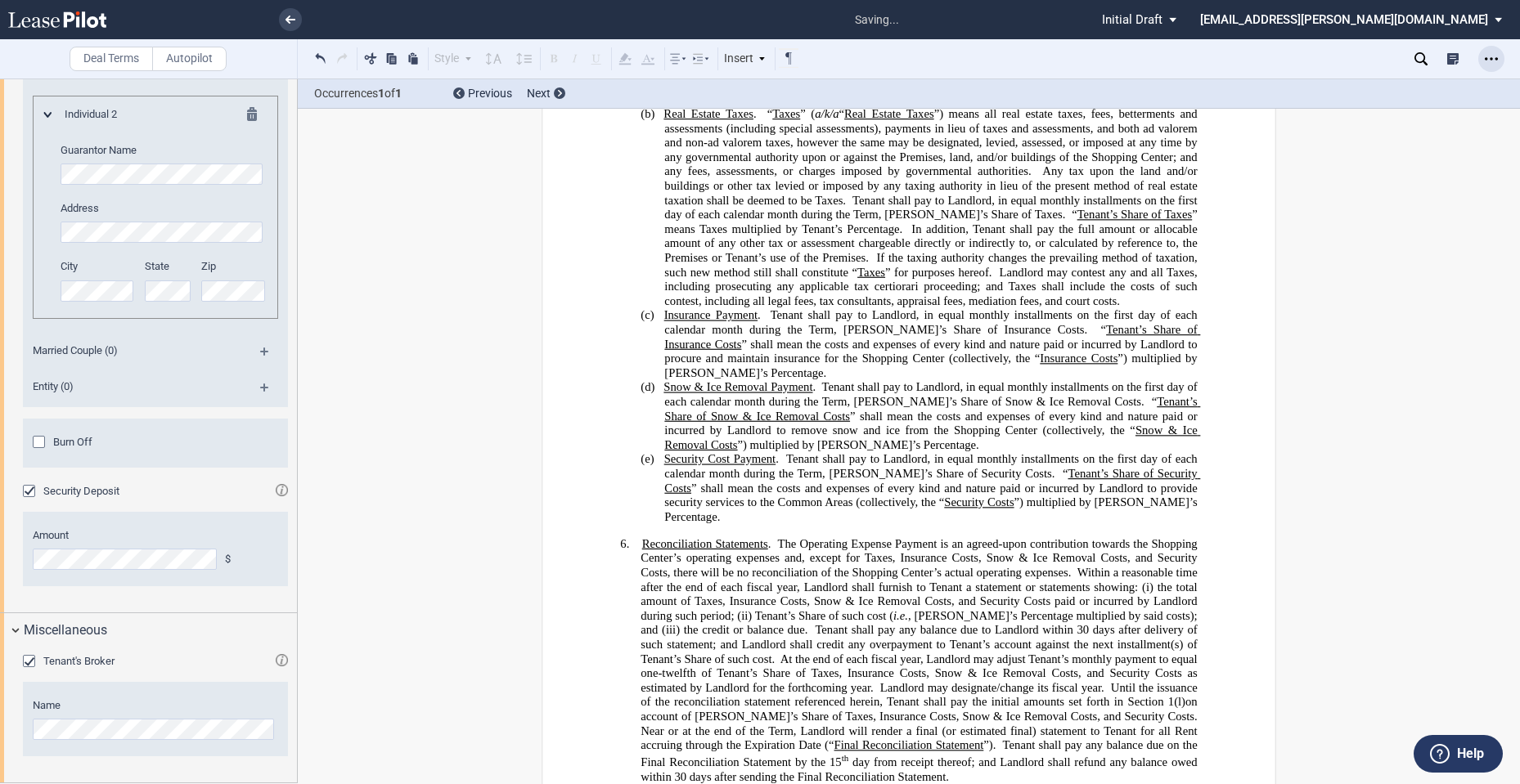
click at [1489, 58] on icon "Open Lease options menu" at bounding box center [1491, 58] width 13 height 13
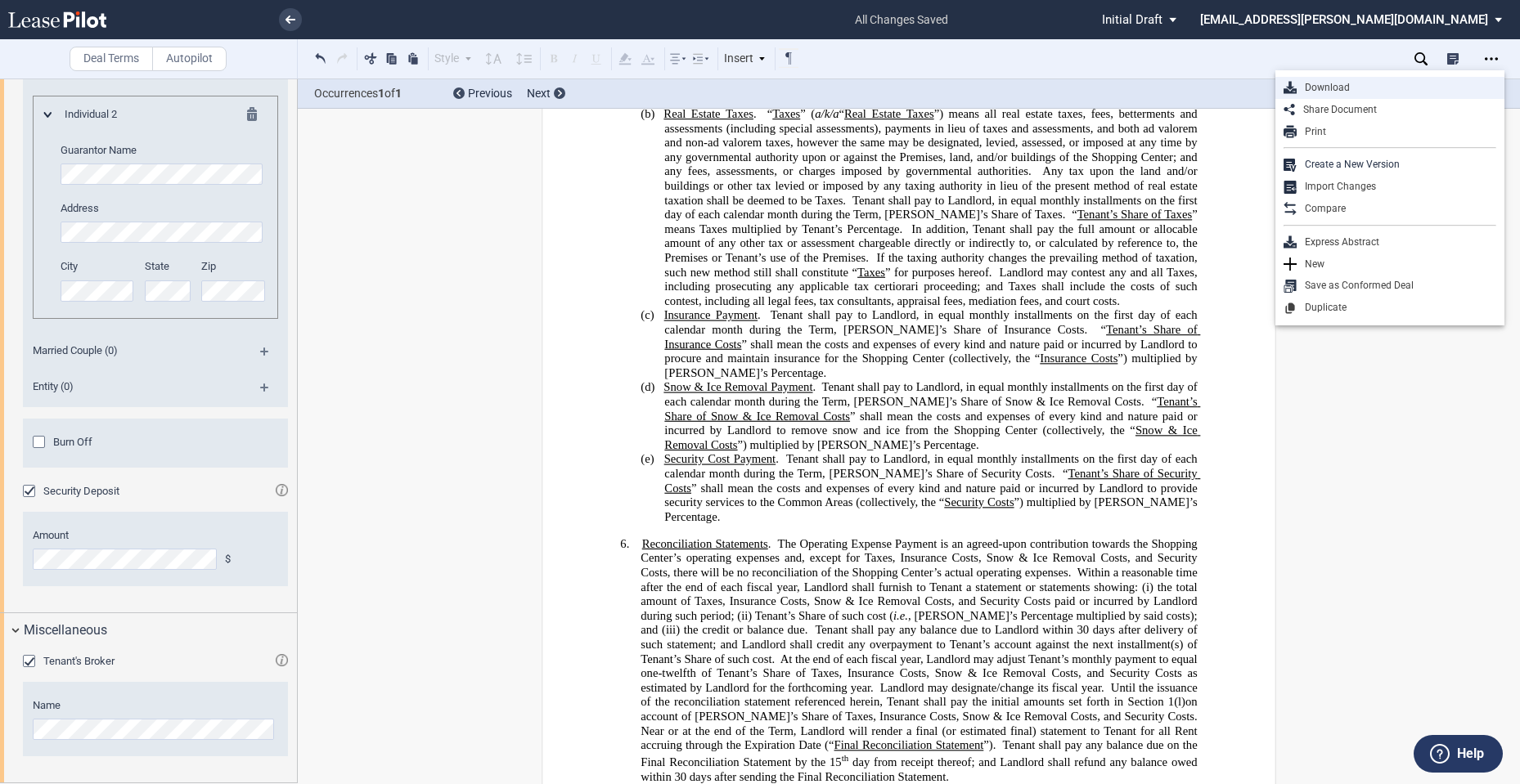
click at [1371, 97] on div "Download" at bounding box center [1389, 88] width 229 height 22
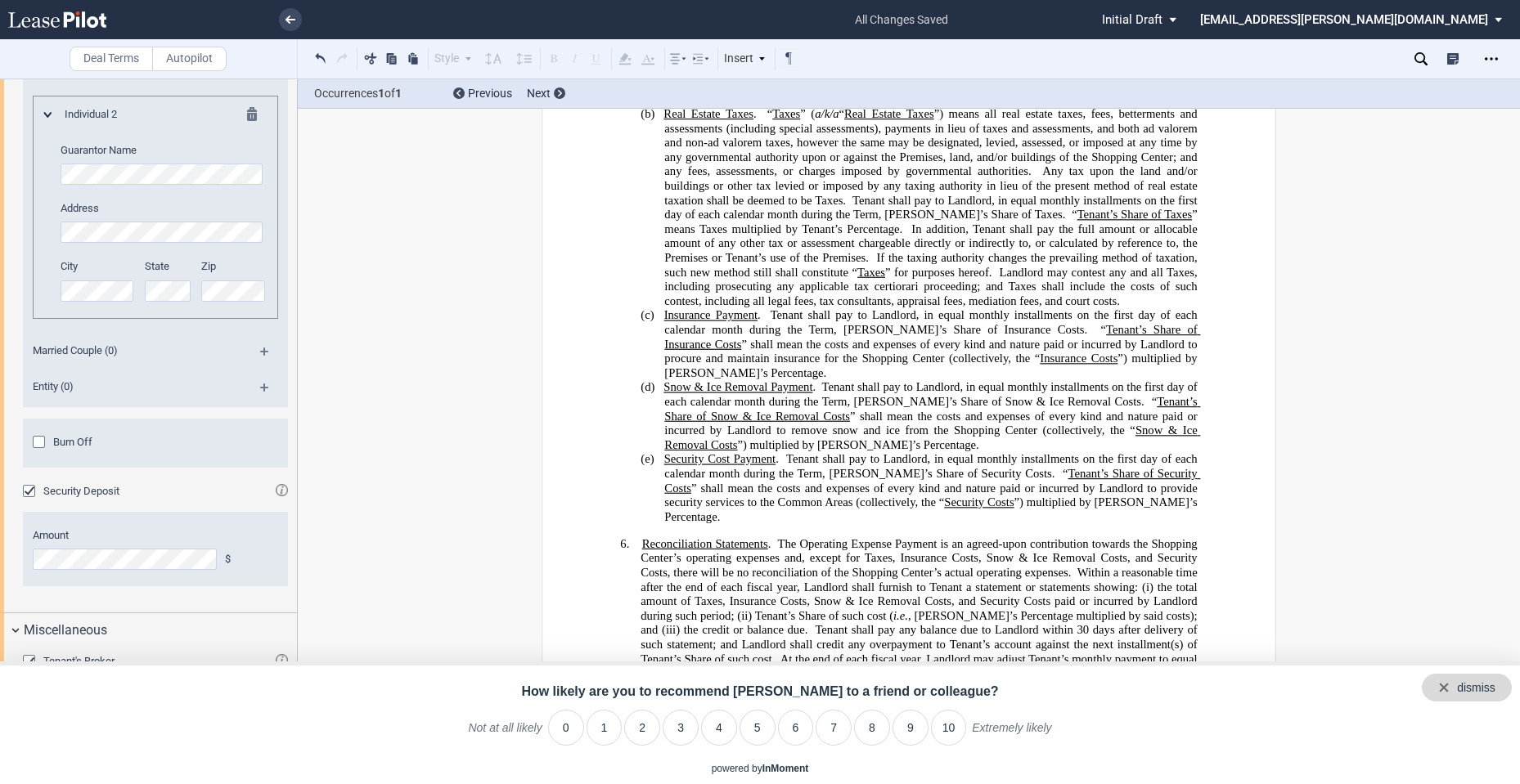
click at [1480, 693] on div "dismiss" at bounding box center [1475, 688] width 39 height 16
